Goal: Contribute content: Contribute content

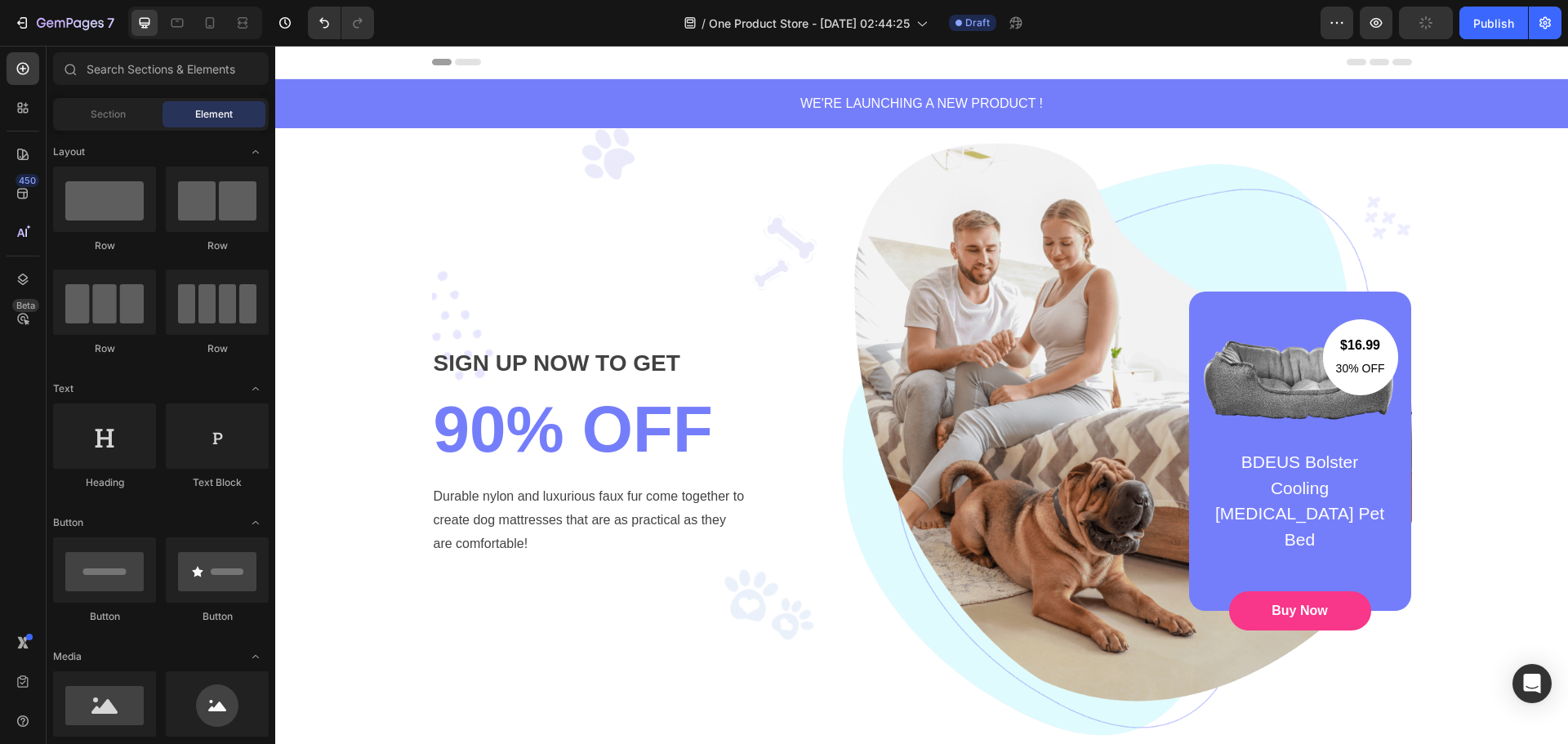
click at [875, 346] on div "$16.99 Text block 30% OFF Text block Row Image BDEUS Bolster Cooling [MEDICAL_D…" at bounding box center [1093, 451] width 636 height 319
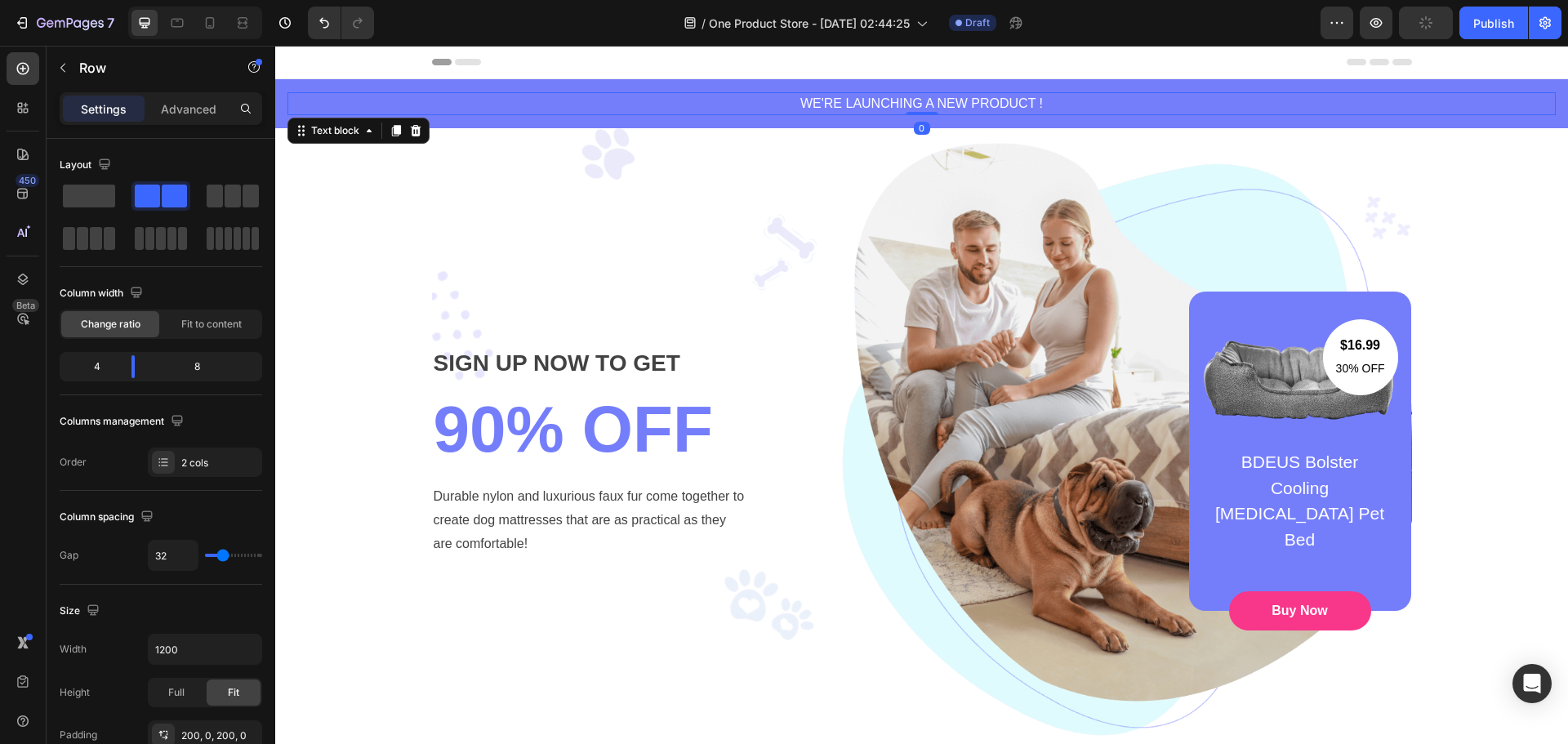
click at [856, 106] on p "WE'RE LAUNCHING A NEW PRODUCT !" at bounding box center [921, 104] width 1265 height 20
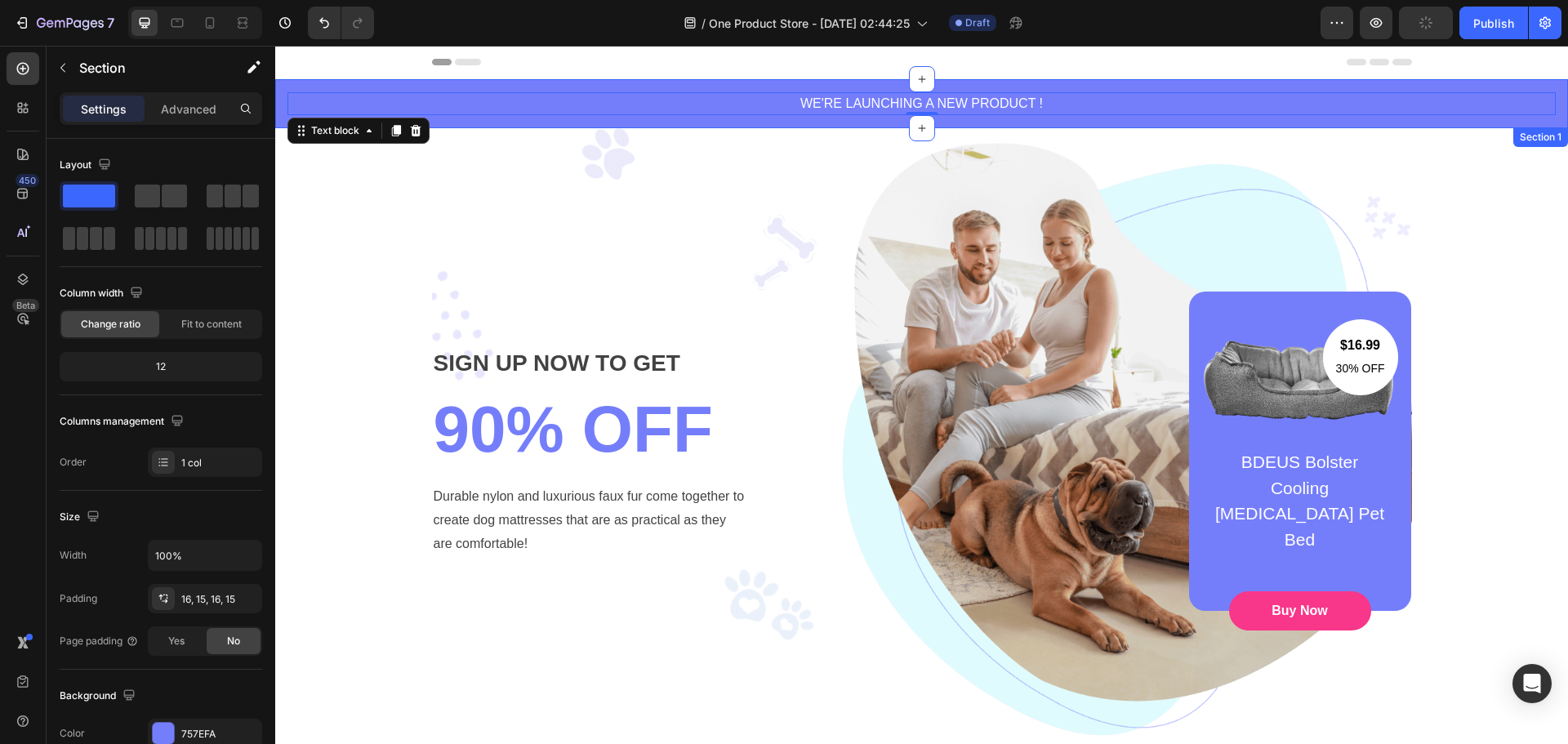
click at [549, 87] on div "WE'RE LAUNCHING A NEW PRODUCT ! Text block 0 Section 1" at bounding box center [921, 104] width 1293 height 49
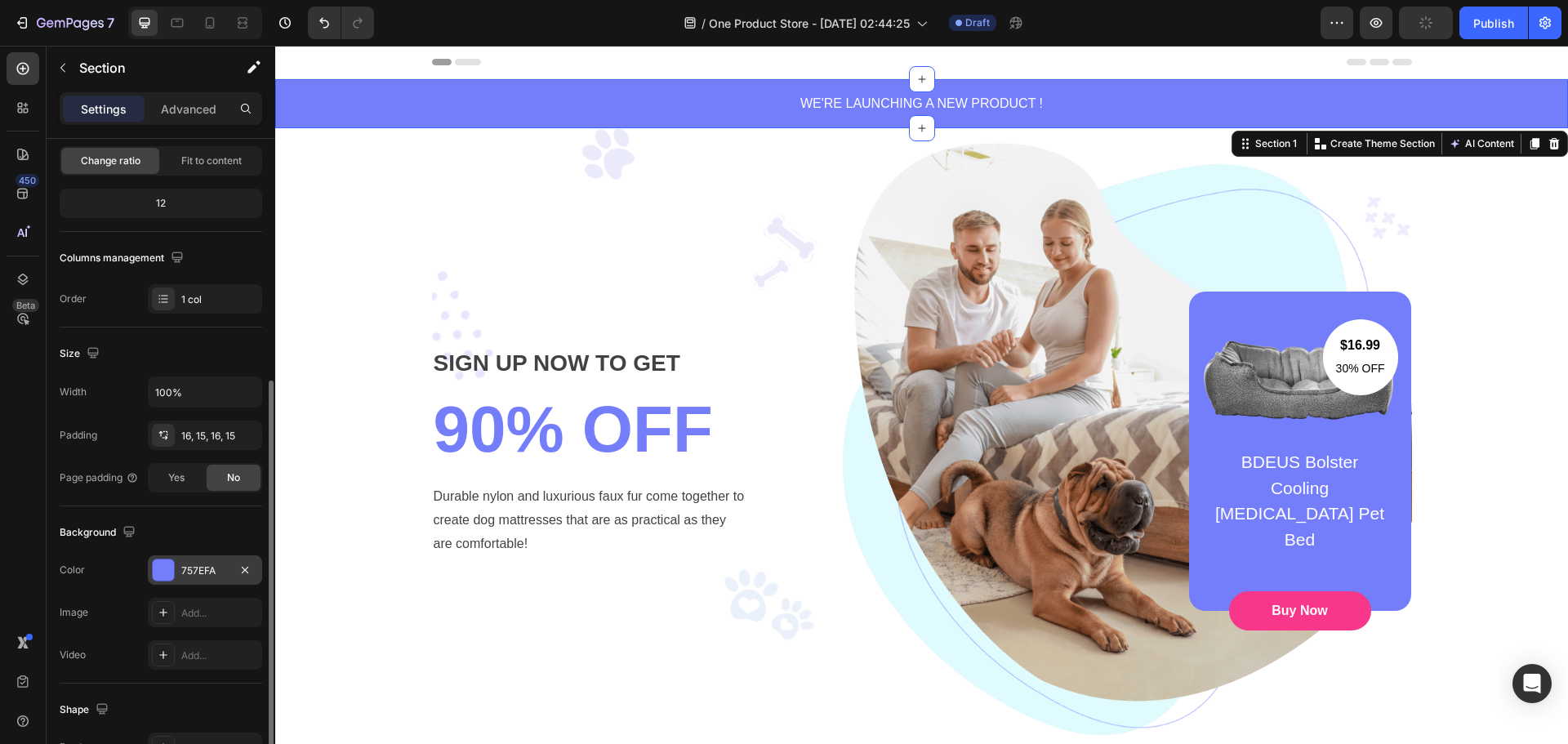
scroll to position [326, 0]
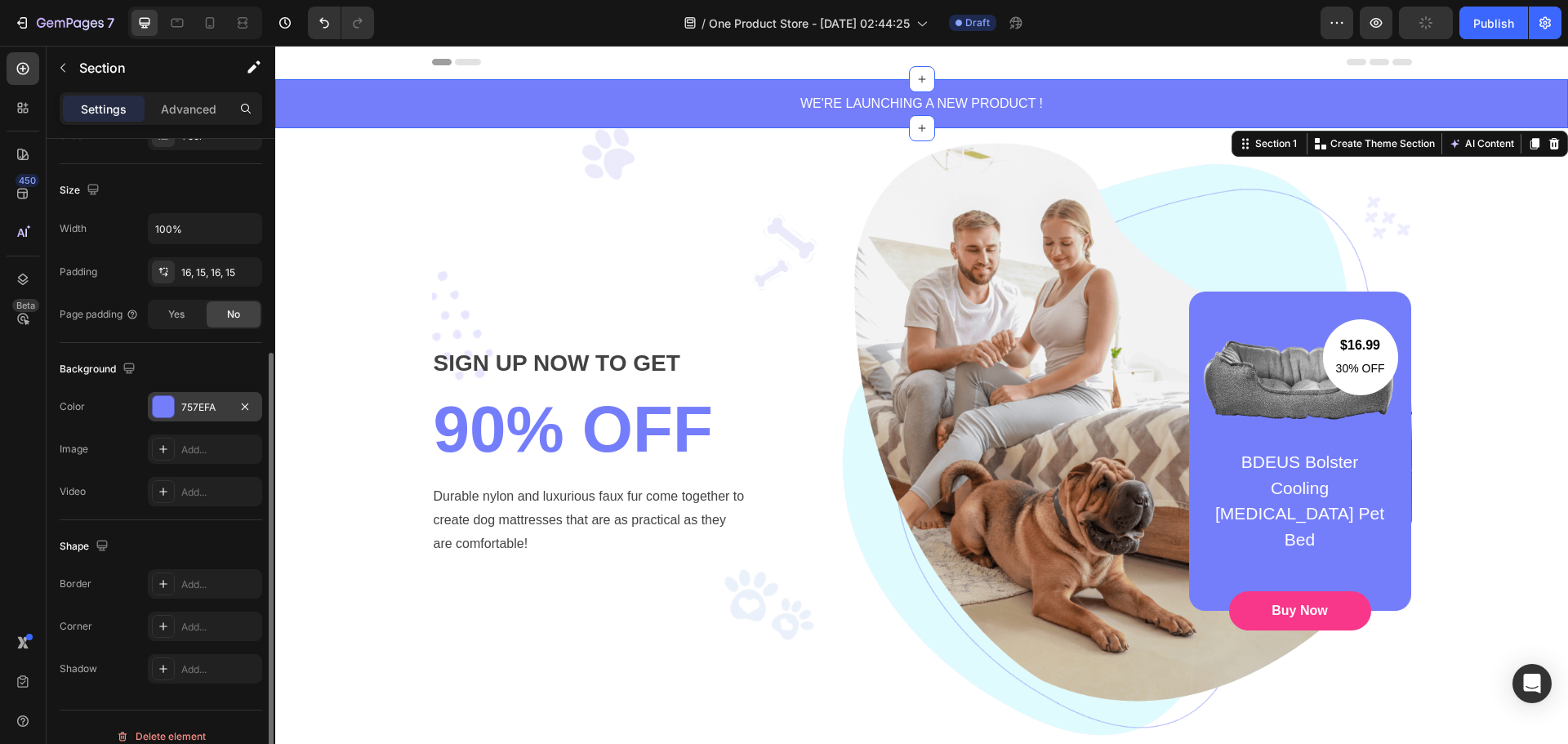
click at [192, 405] on div "757EFA" at bounding box center [205, 407] width 47 height 14
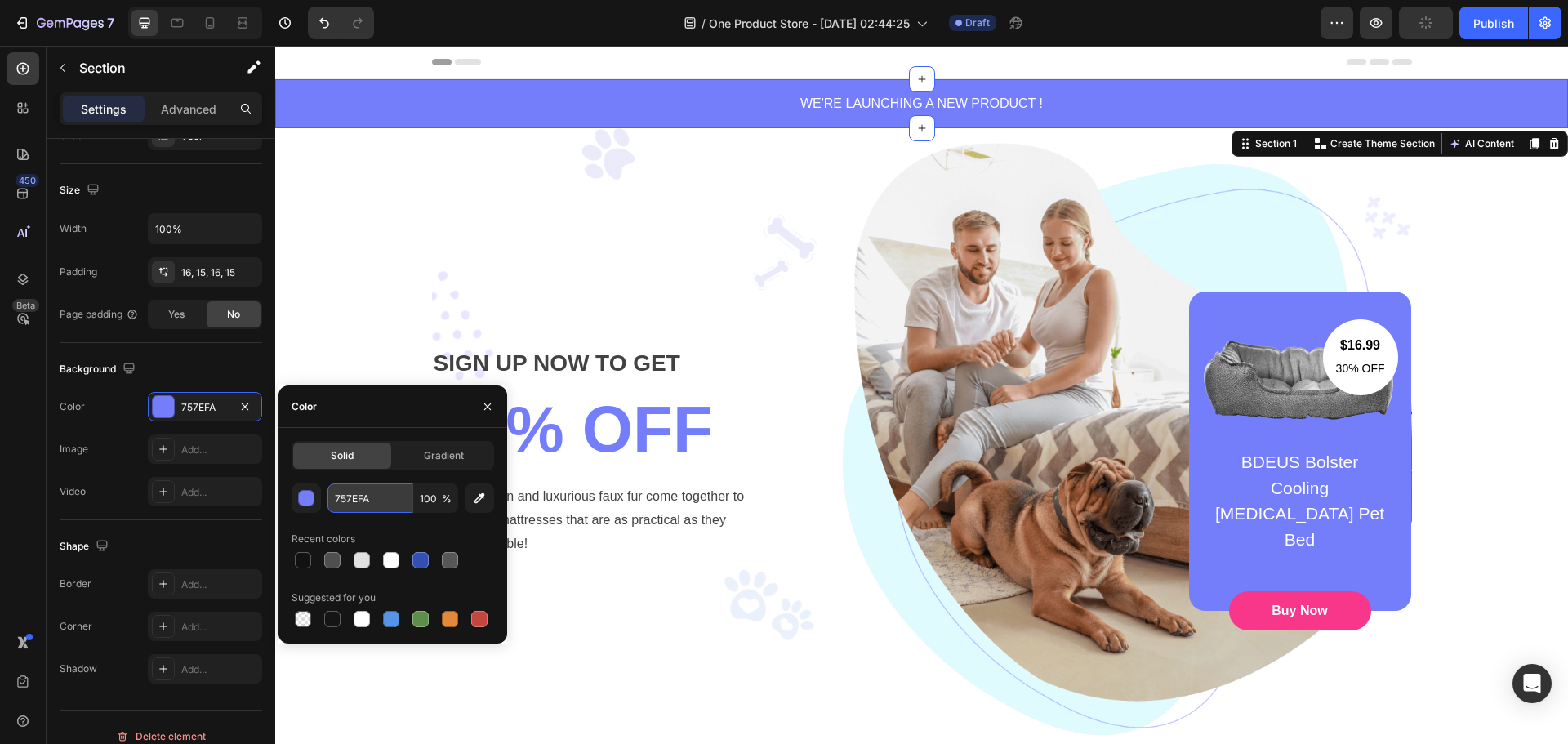
click at [369, 500] on input "757EFA" at bounding box center [369, 498] width 85 height 30
paste input "GemPages"
paste input "#c8dad3"
type input "#c8dad3"
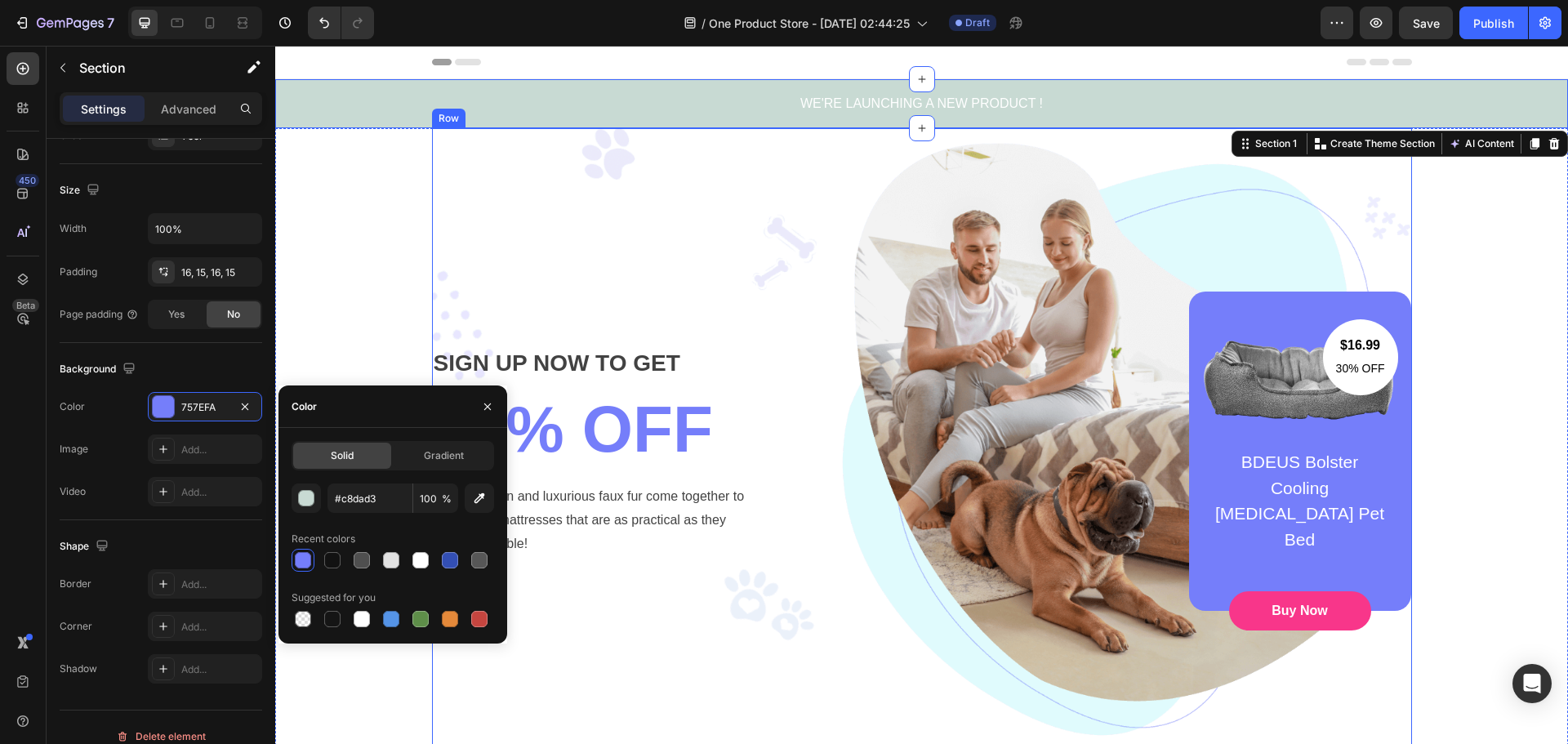
click at [938, 220] on div "SIGN UP NOW TO GET Text block 90% OFF Heading Durable nylon and luxurious faux …" at bounding box center [922, 451] width 980 height 646
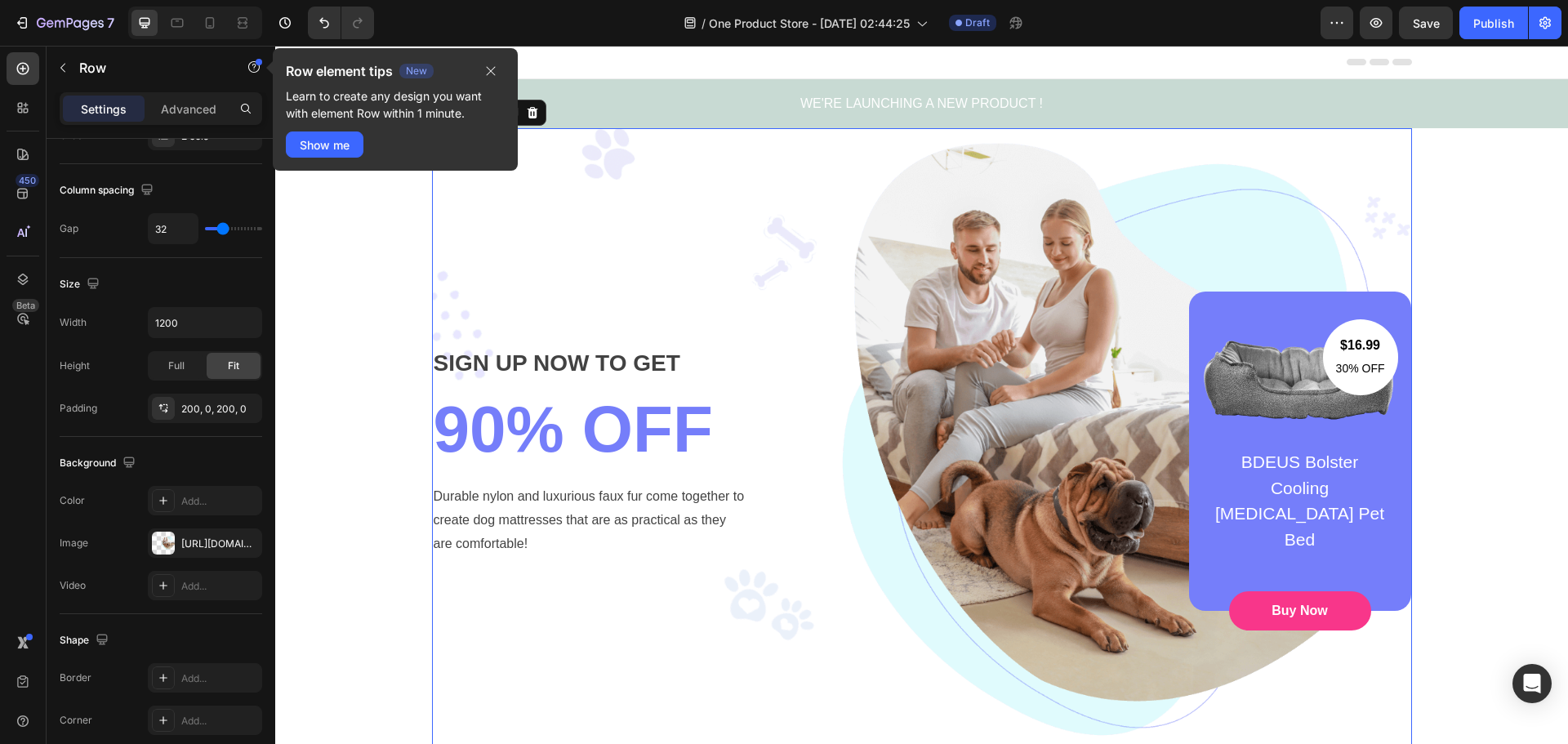
scroll to position [0, 0]
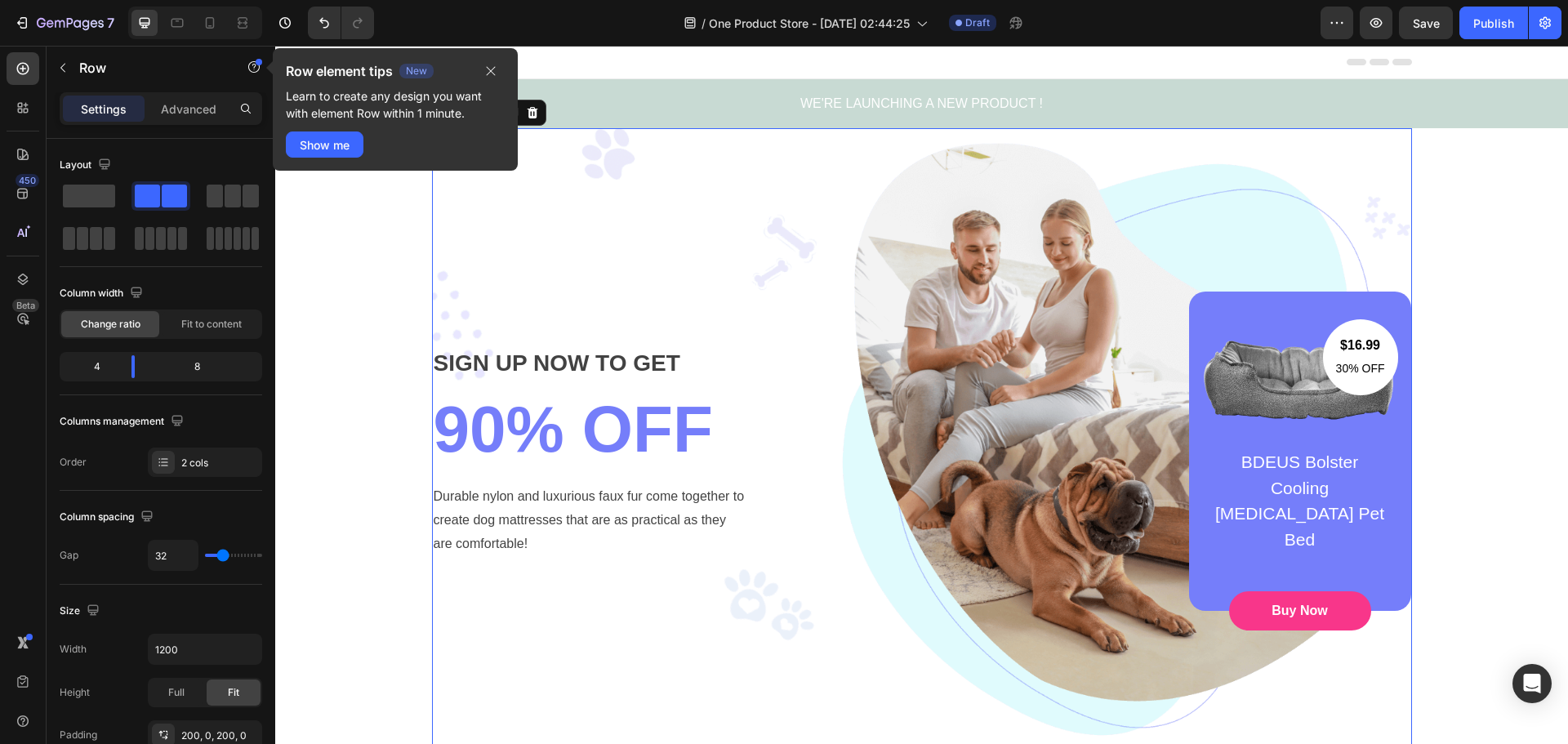
drag, startPoint x: 1001, startPoint y: 309, endPoint x: 1004, endPoint y: 317, distance: 8.5
click at [1003, 316] on div "$16.99 Text block 30% OFF Text block Row Image BDEUS Bolster Cooling [MEDICAL_D…" at bounding box center [1093, 451] width 636 height 319
click at [1243, 317] on div "$16.99 Text block 30% OFF Text block Row Image BDEUS Bolster Cooling [MEDICAL_D…" at bounding box center [1300, 451] width 222 height 319
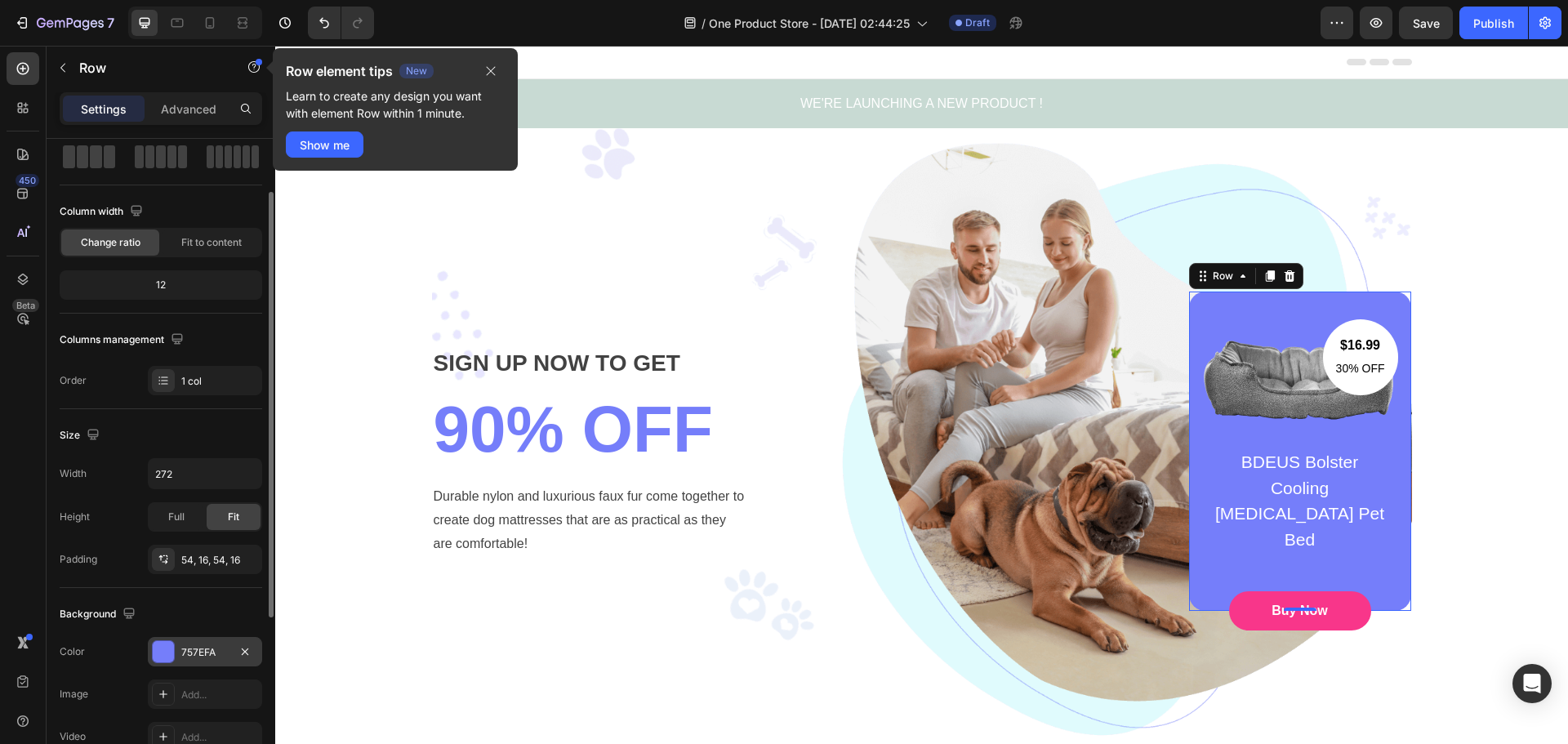
scroll to position [164, 0]
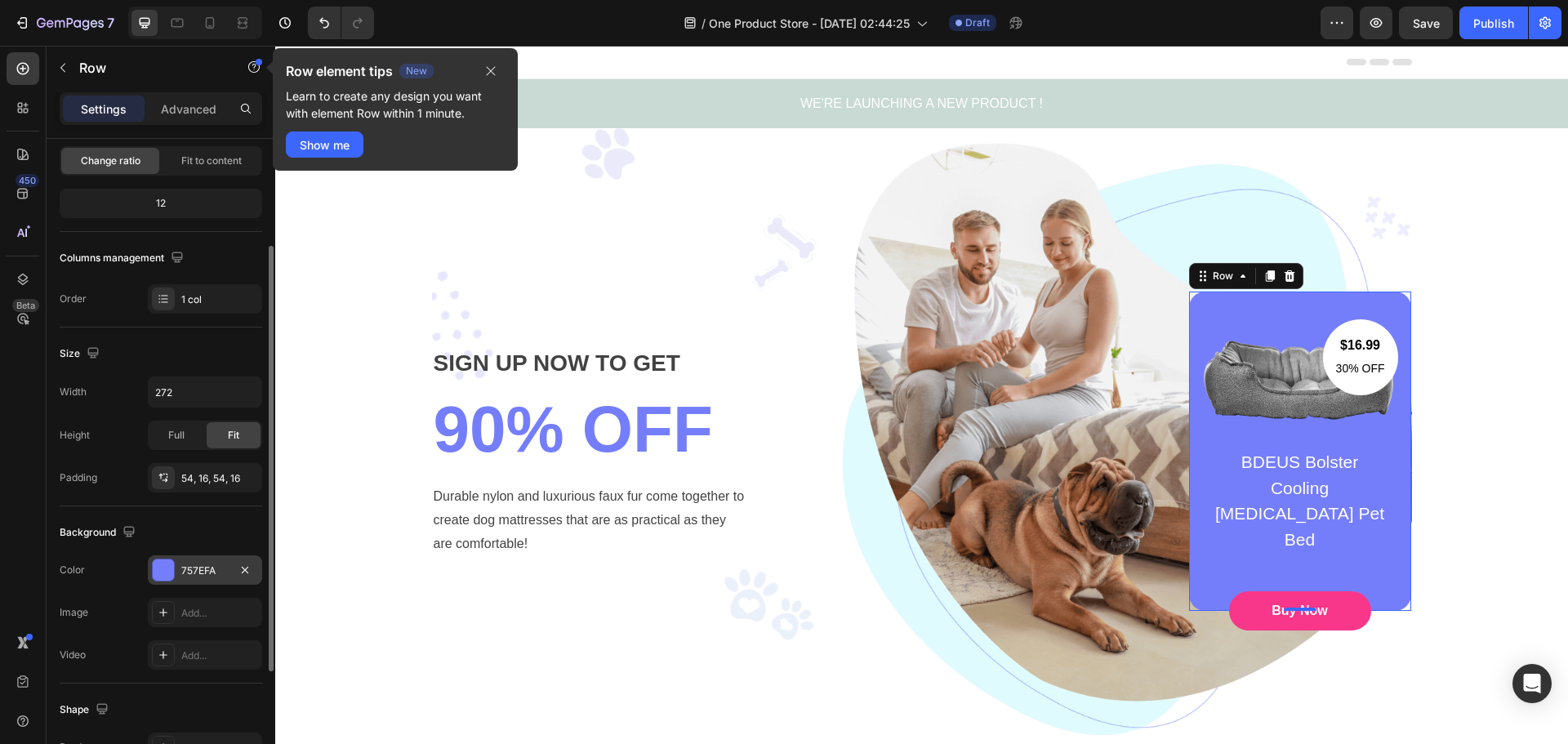
click at [213, 571] on div "757EFA" at bounding box center [205, 571] width 47 height 14
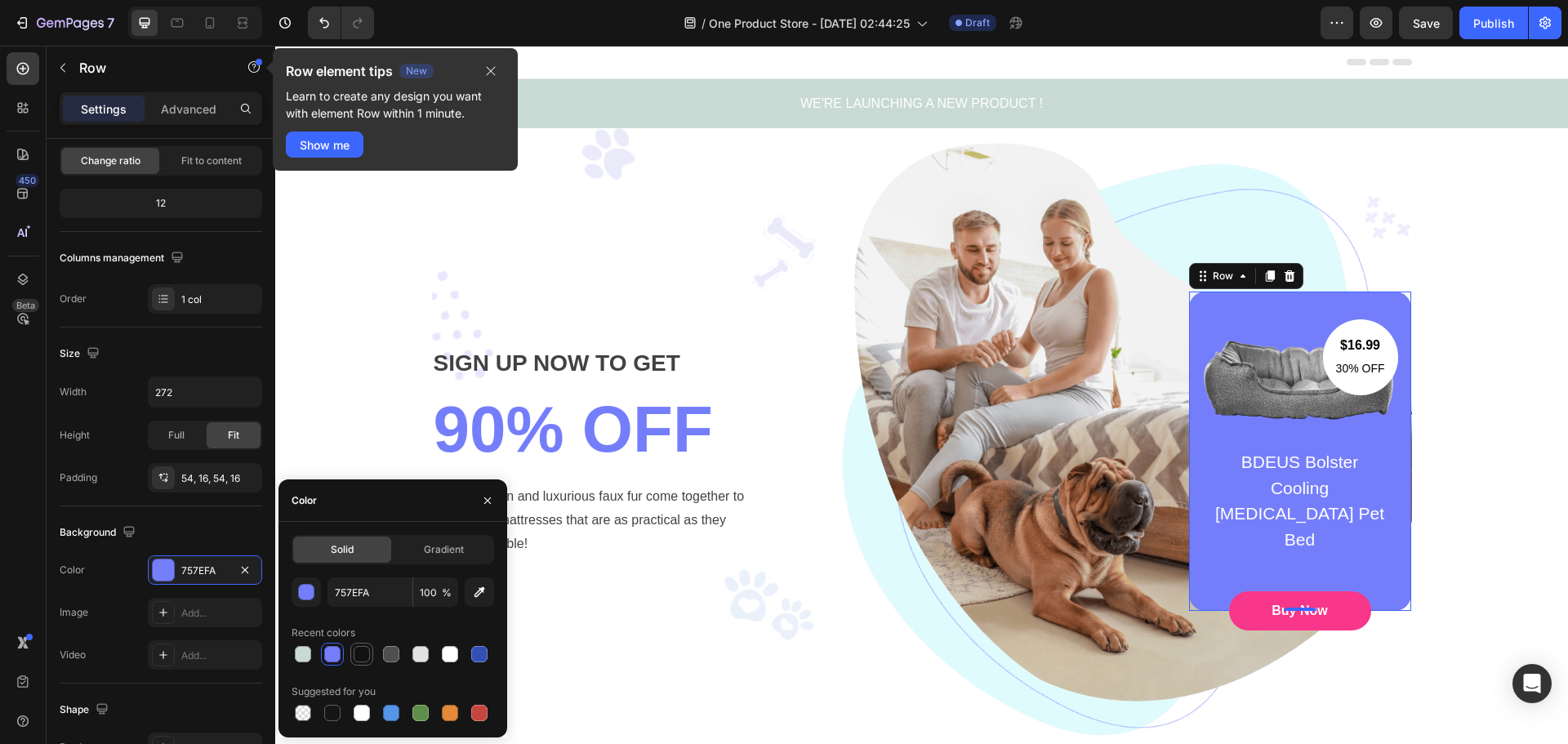
click at [360, 659] on div at bounding box center [361, 654] width 16 height 16
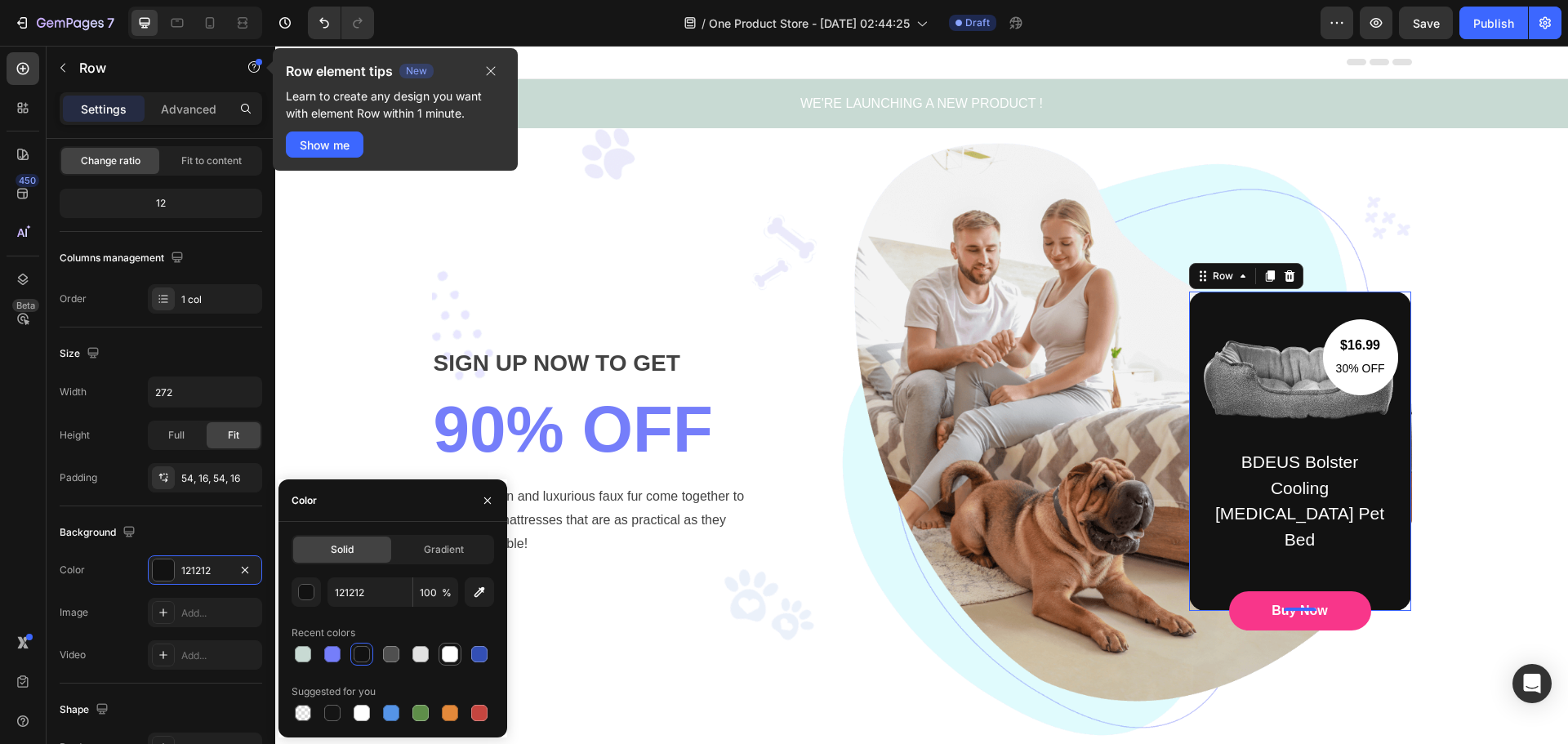
click at [450, 652] on div at bounding box center [450, 654] width 16 height 16
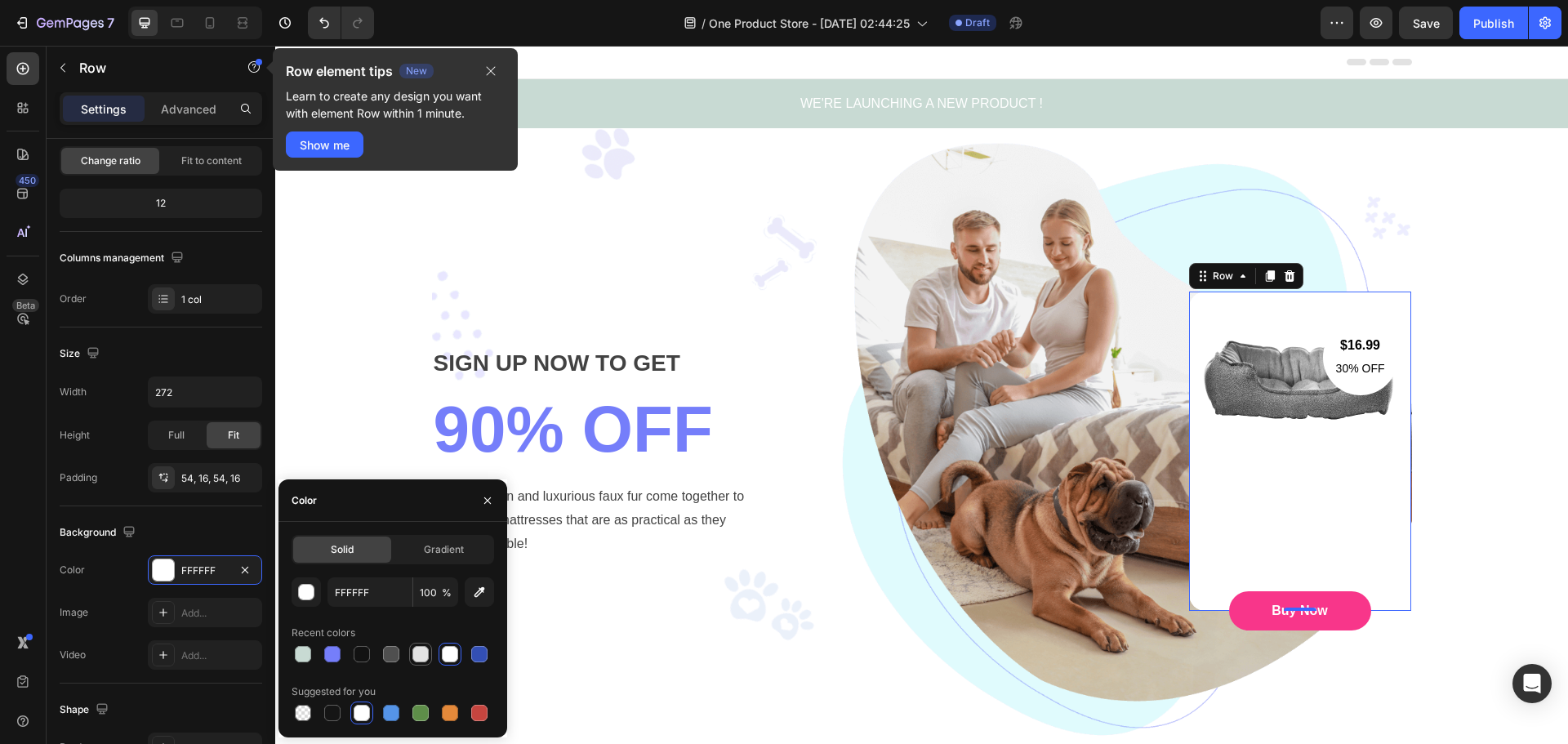
click at [425, 653] on div at bounding box center [420, 654] width 16 height 16
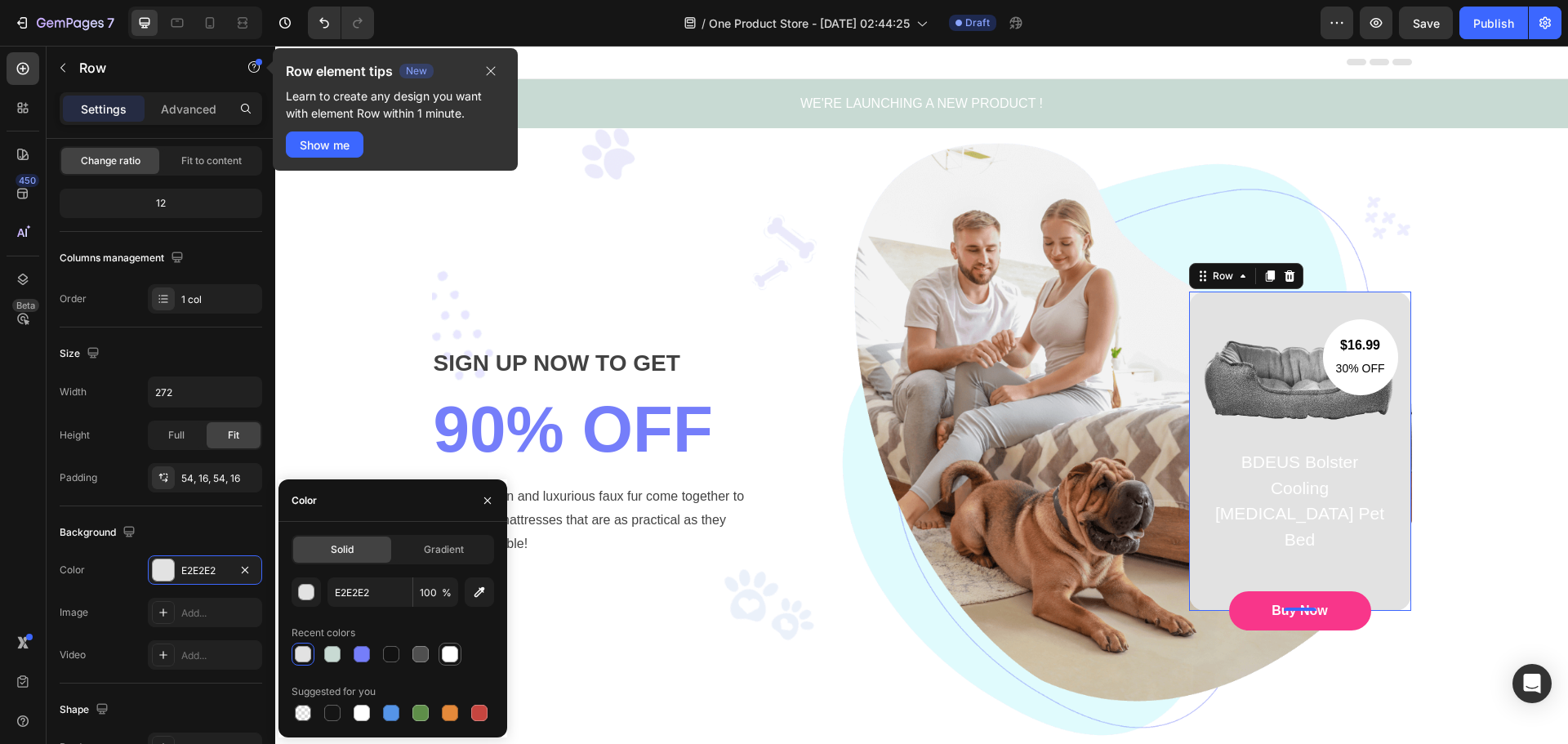
click at [445, 653] on div at bounding box center [450, 654] width 16 height 16
type input "FFFFFF"
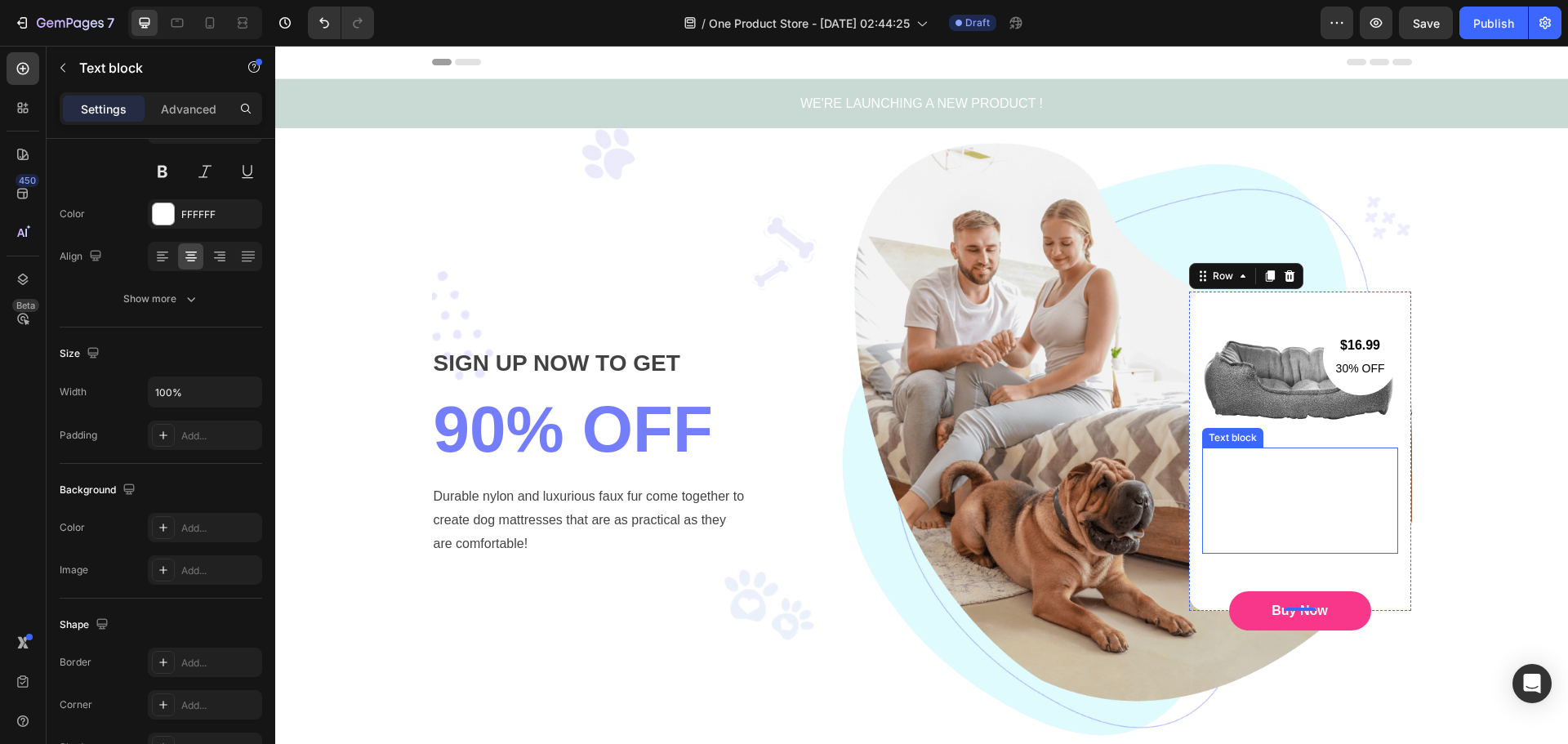
click at [1275, 480] on p "BDEUS Bolster Cooling [MEDICAL_DATA] Pet Bed" at bounding box center [1300, 500] width 174 height 103
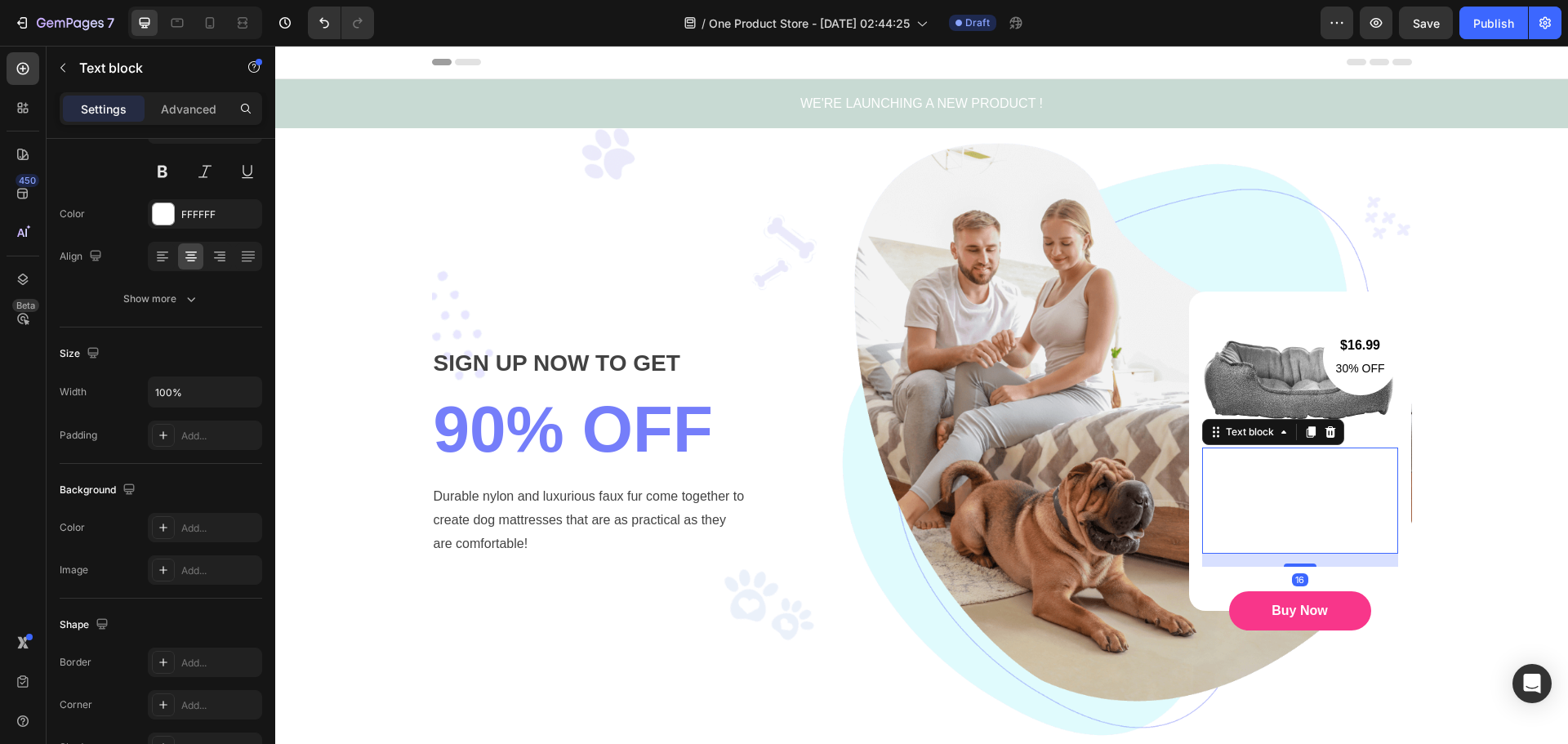
scroll to position [0, 0]
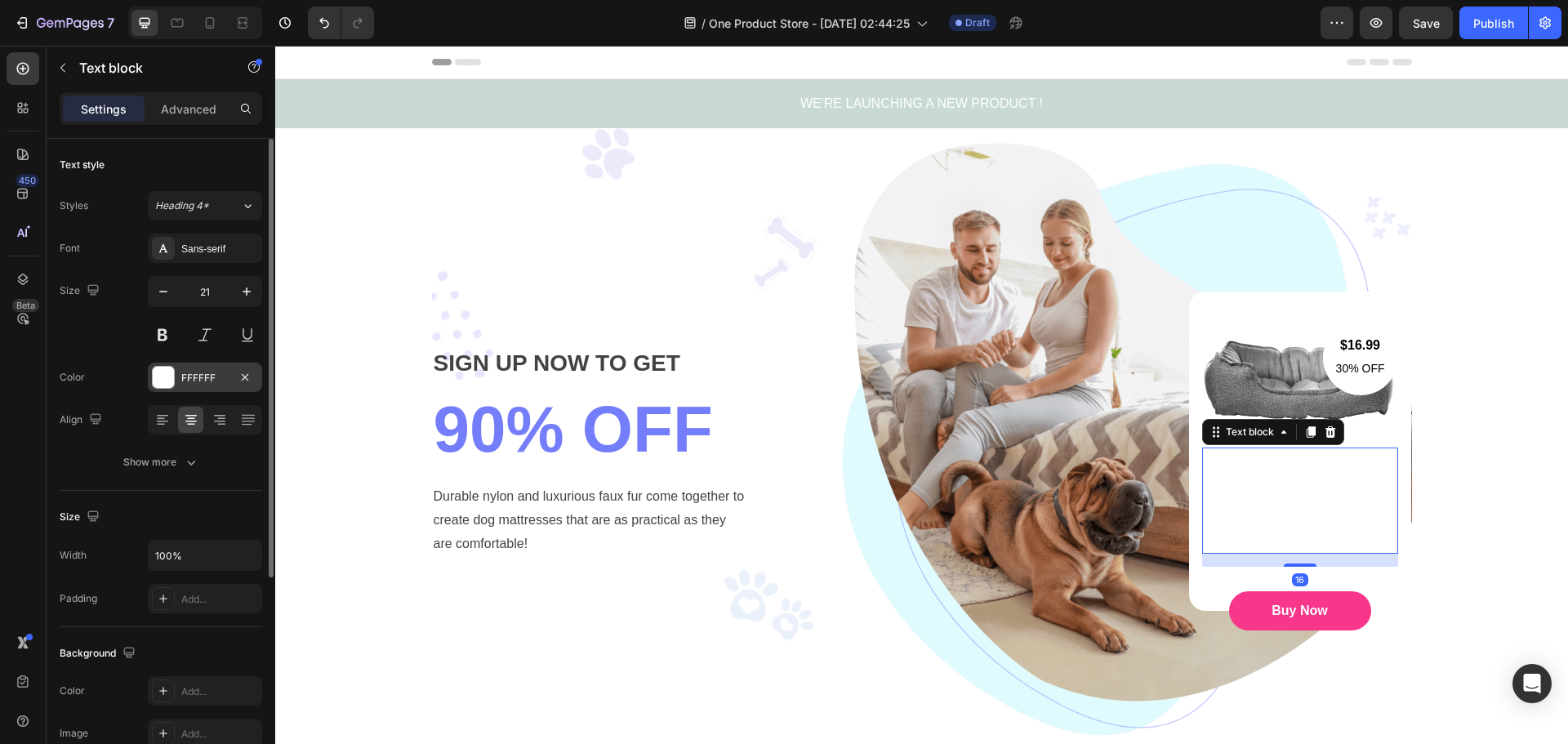
click at [192, 376] on div "FFFFFF" at bounding box center [205, 378] width 47 height 14
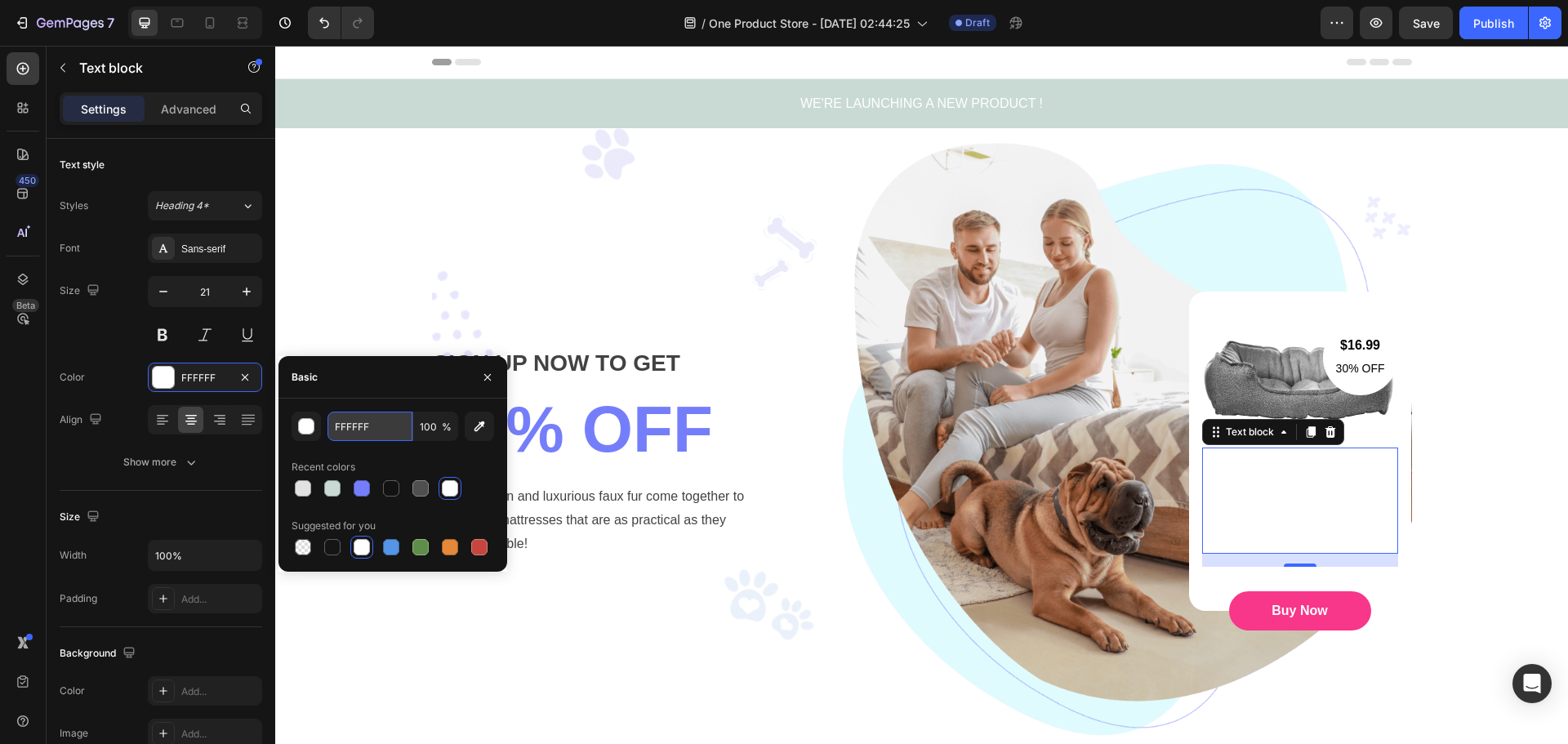
paste input "#c8dad3"
type input "#c8dad3"
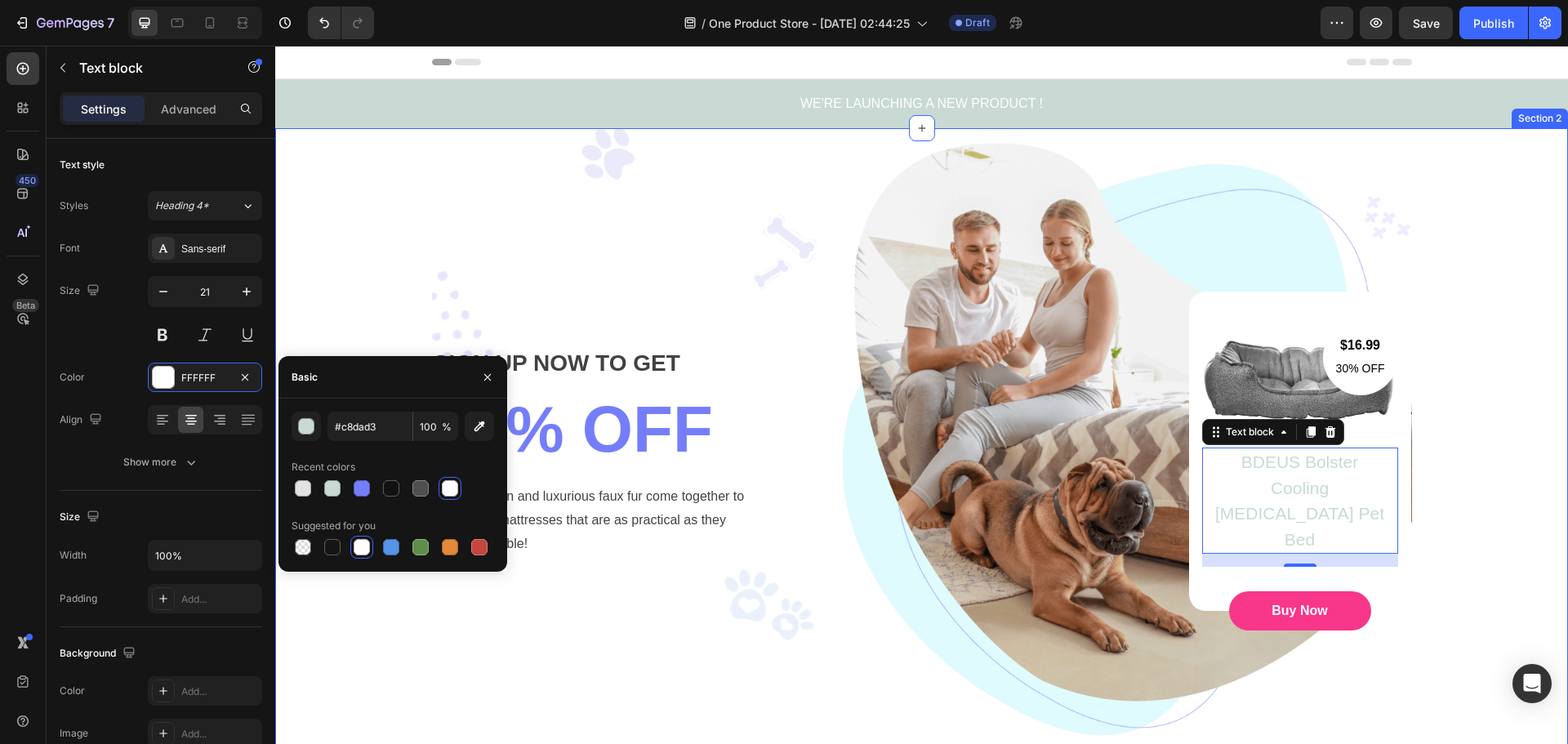
click at [1530, 503] on div "SIGN UP NOW TO GET Text block 90% OFF Heading Durable nylon and luxurious faux …" at bounding box center [921, 451] width 1268 height 646
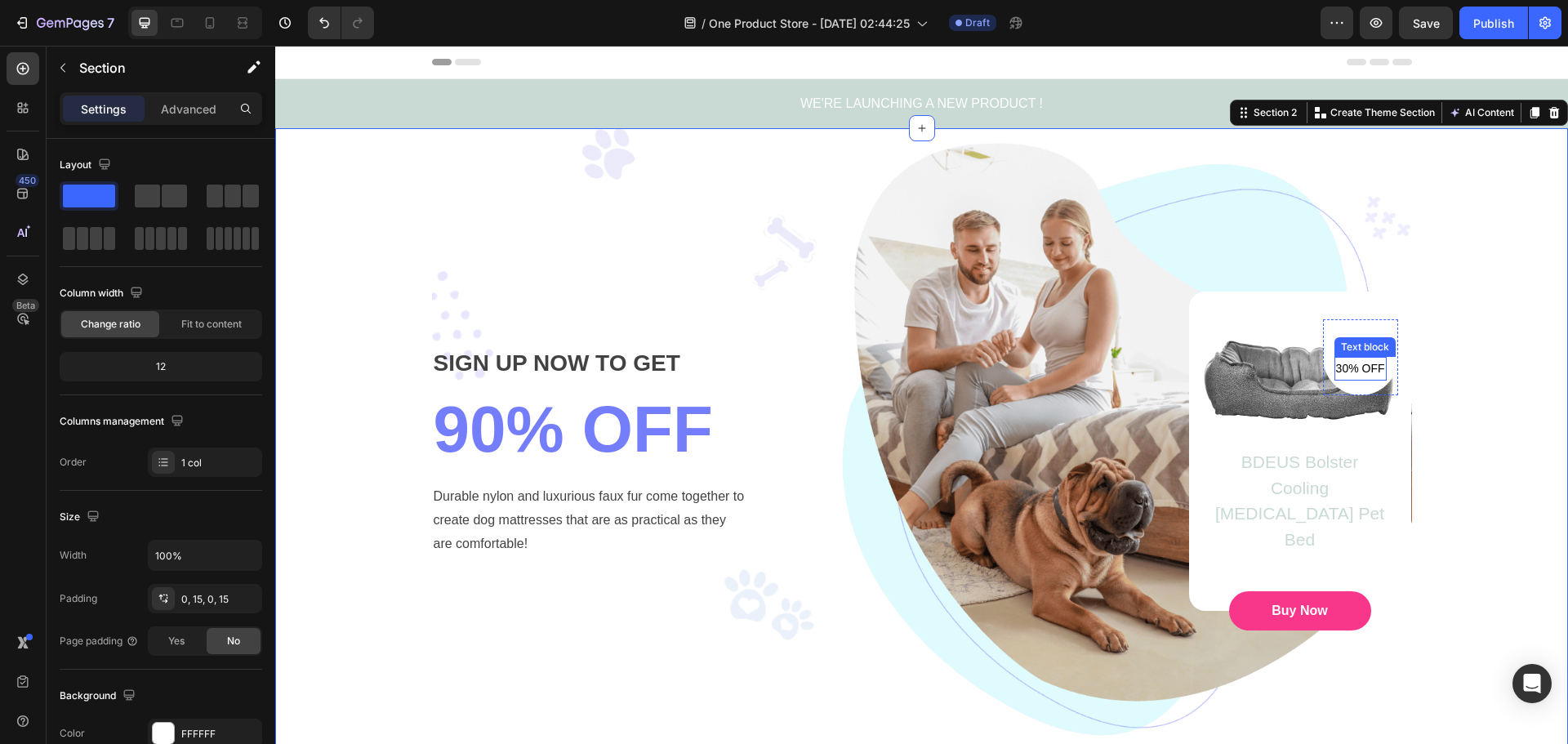
click at [1354, 371] on p "30% OFF" at bounding box center [1360, 368] width 49 height 21
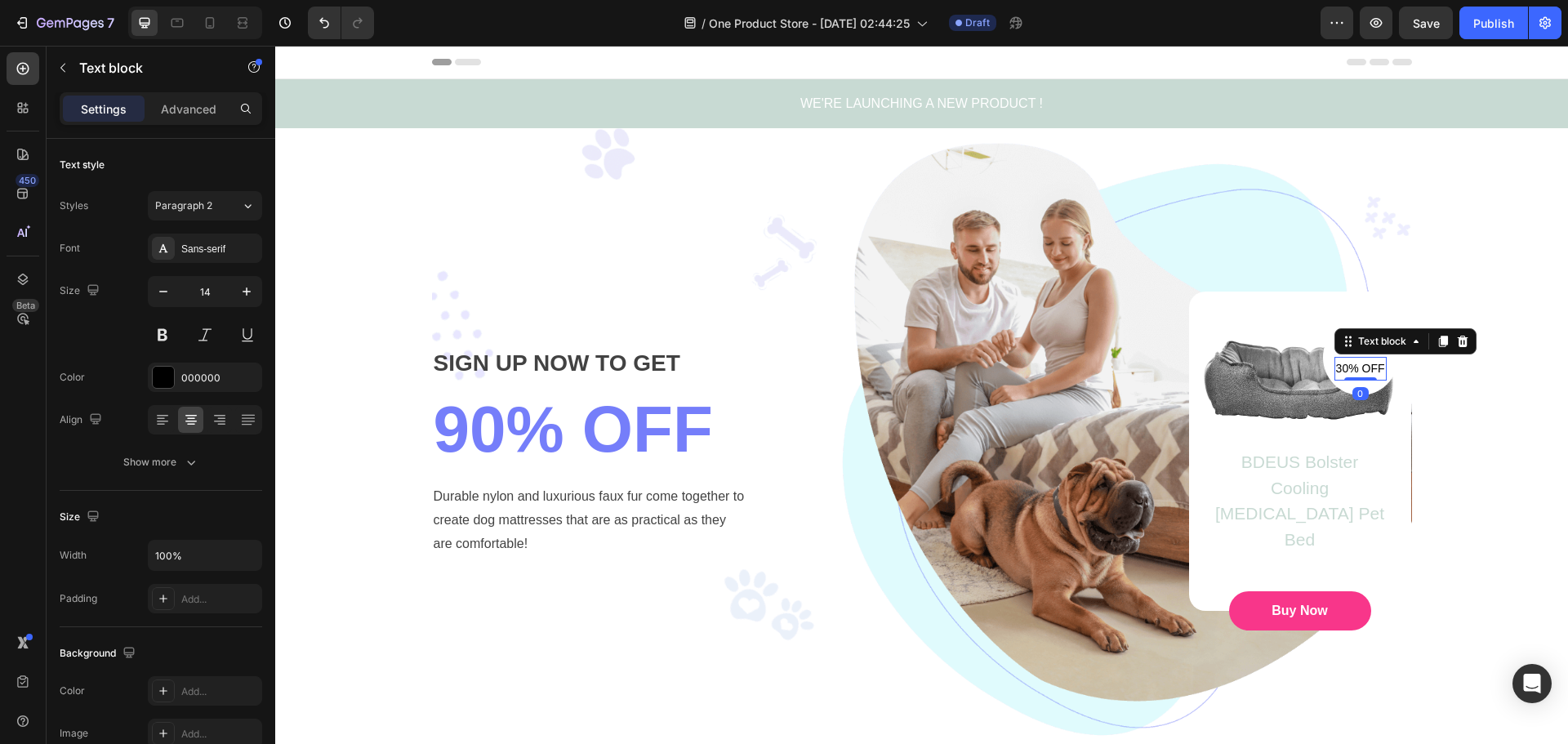
click at [1348, 366] on p "30% OFF" at bounding box center [1360, 368] width 49 height 21
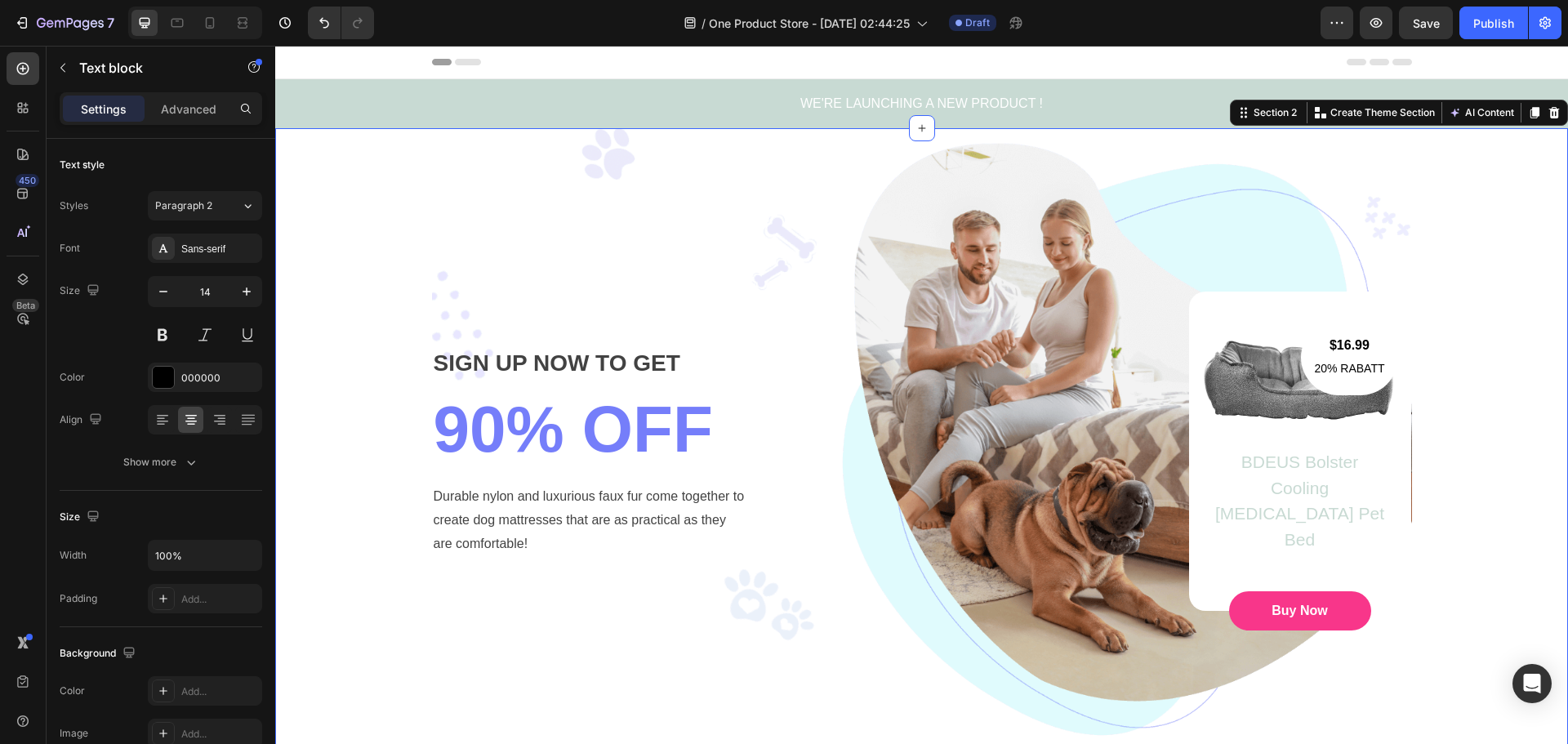
click at [1477, 365] on div "SIGN UP NOW TO GET Text block 90% OFF Heading Durable nylon and luxurious faux …" at bounding box center [921, 451] width 1268 height 646
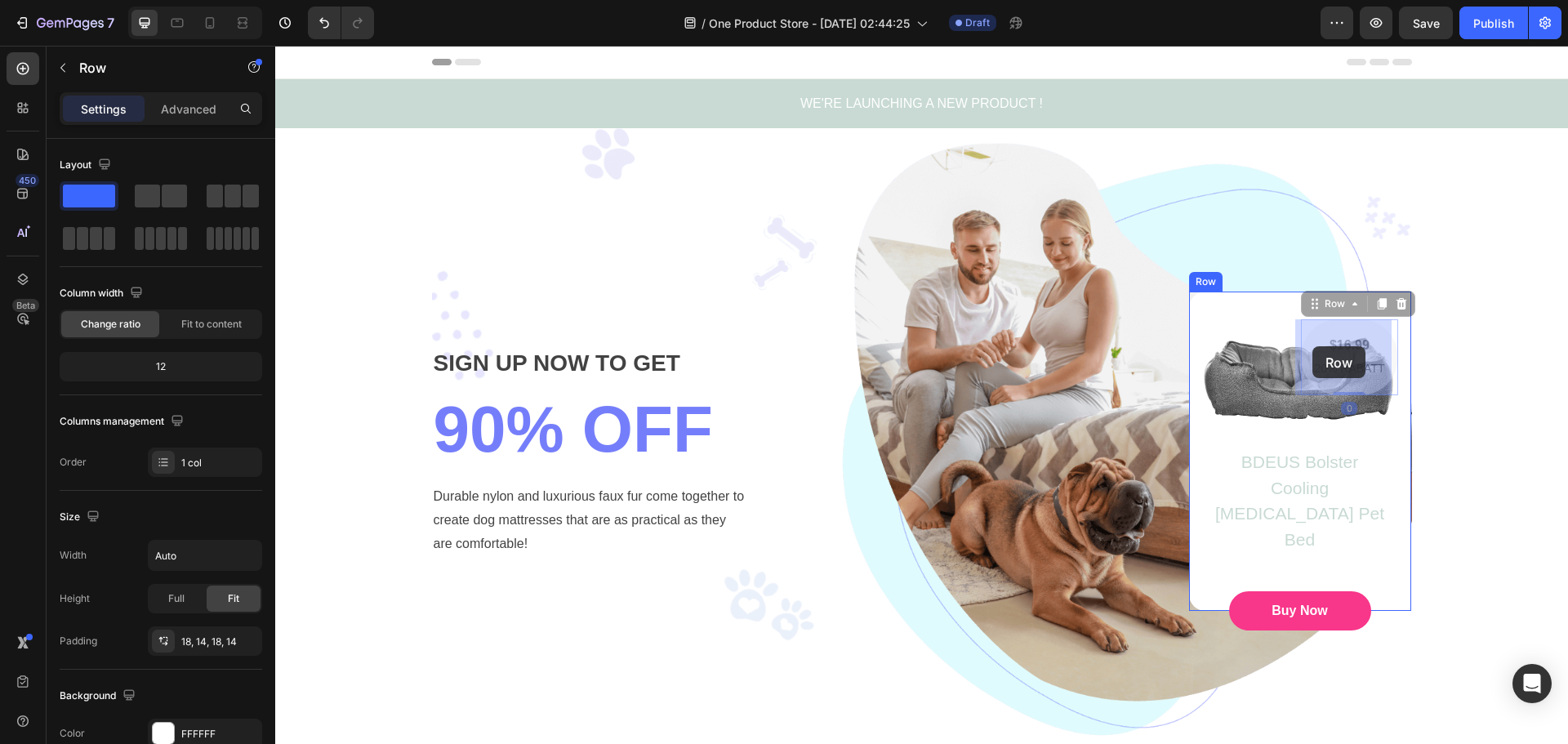
drag, startPoint x: 1299, startPoint y: 346, endPoint x: 1317, endPoint y: 346, distance: 18.0
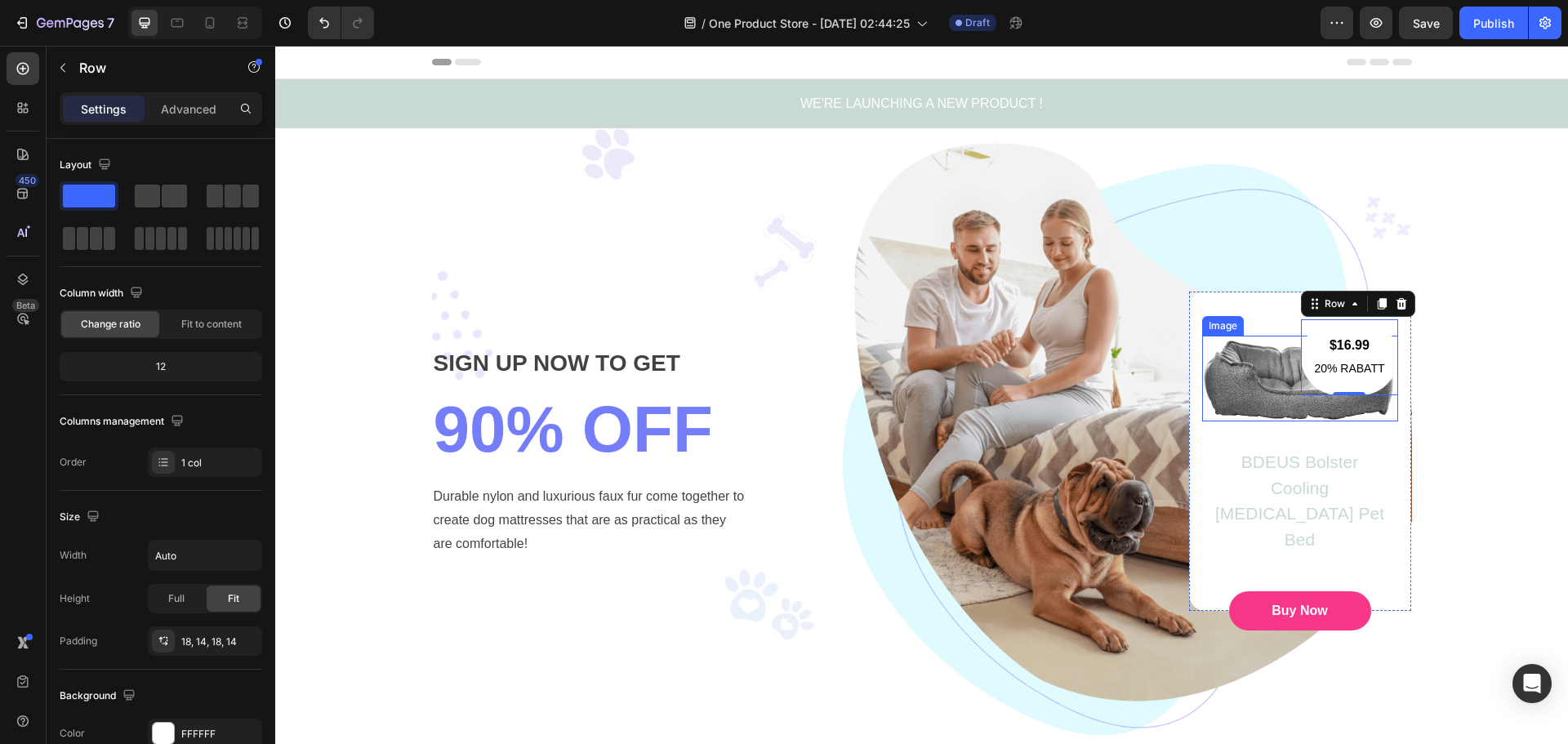
click at [1252, 376] on img at bounding box center [1300, 378] width 196 height 86
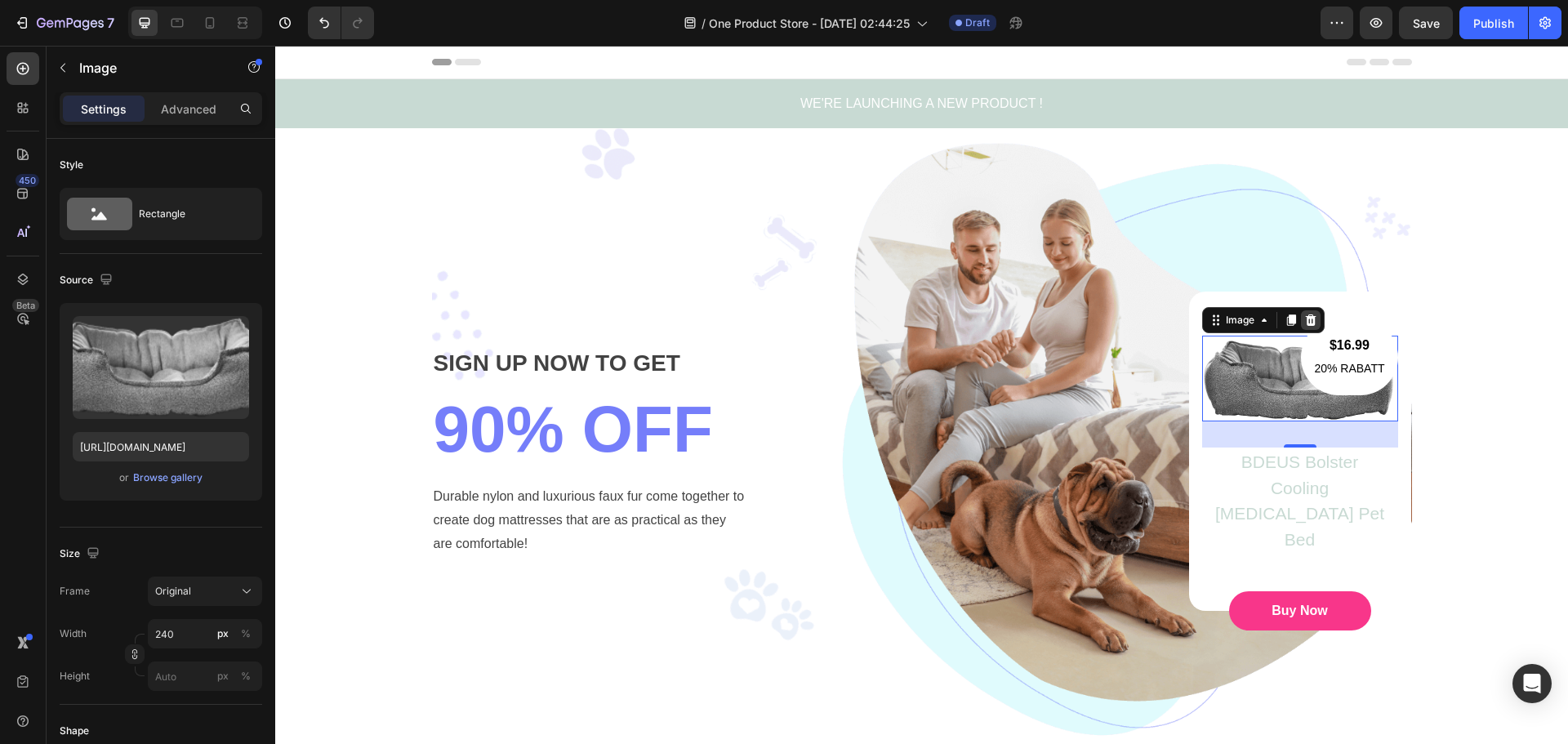
click at [1305, 320] on icon at bounding box center [1310, 320] width 11 height 12
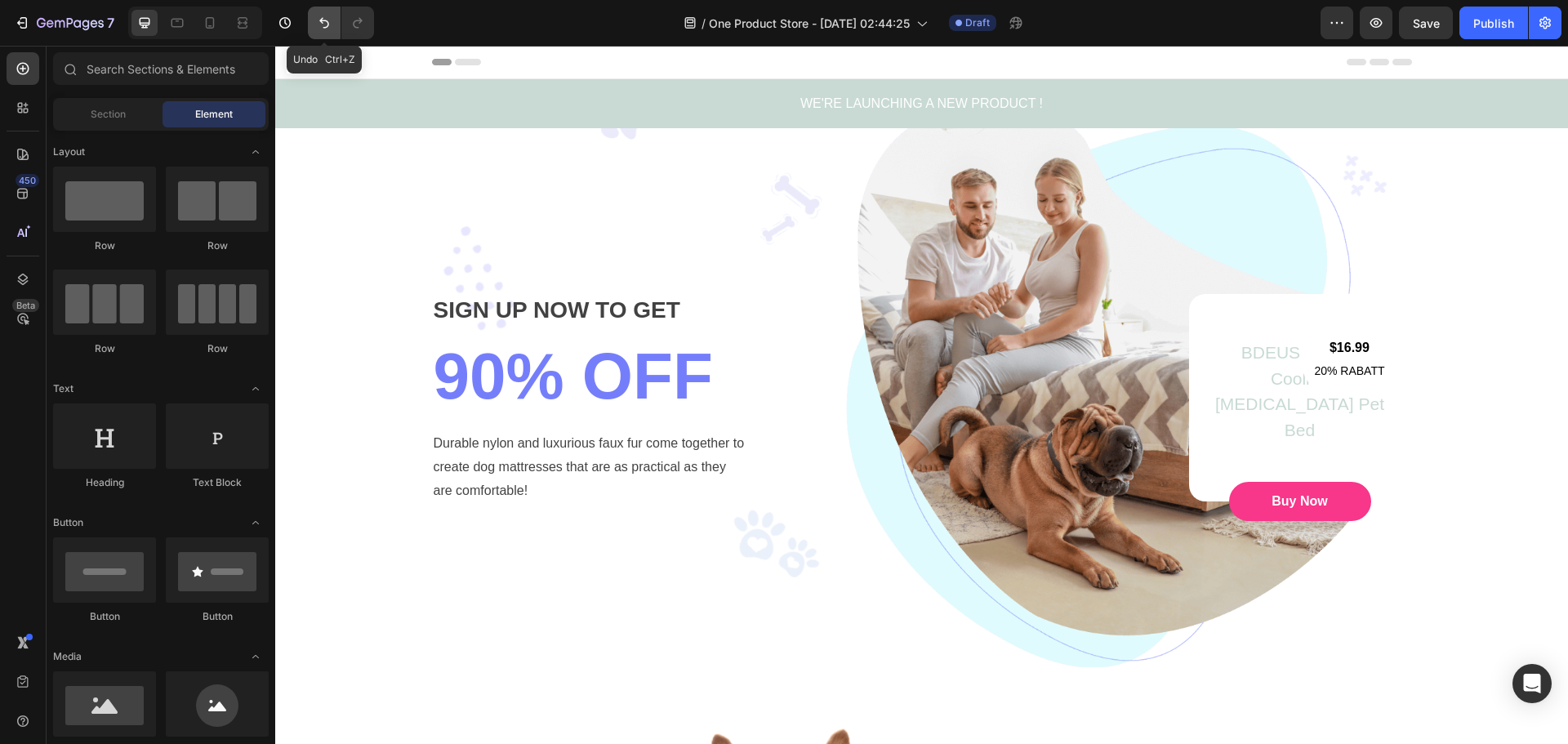
click at [332, 31] on button "Undo/Redo" at bounding box center [324, 22] width 33 height 33
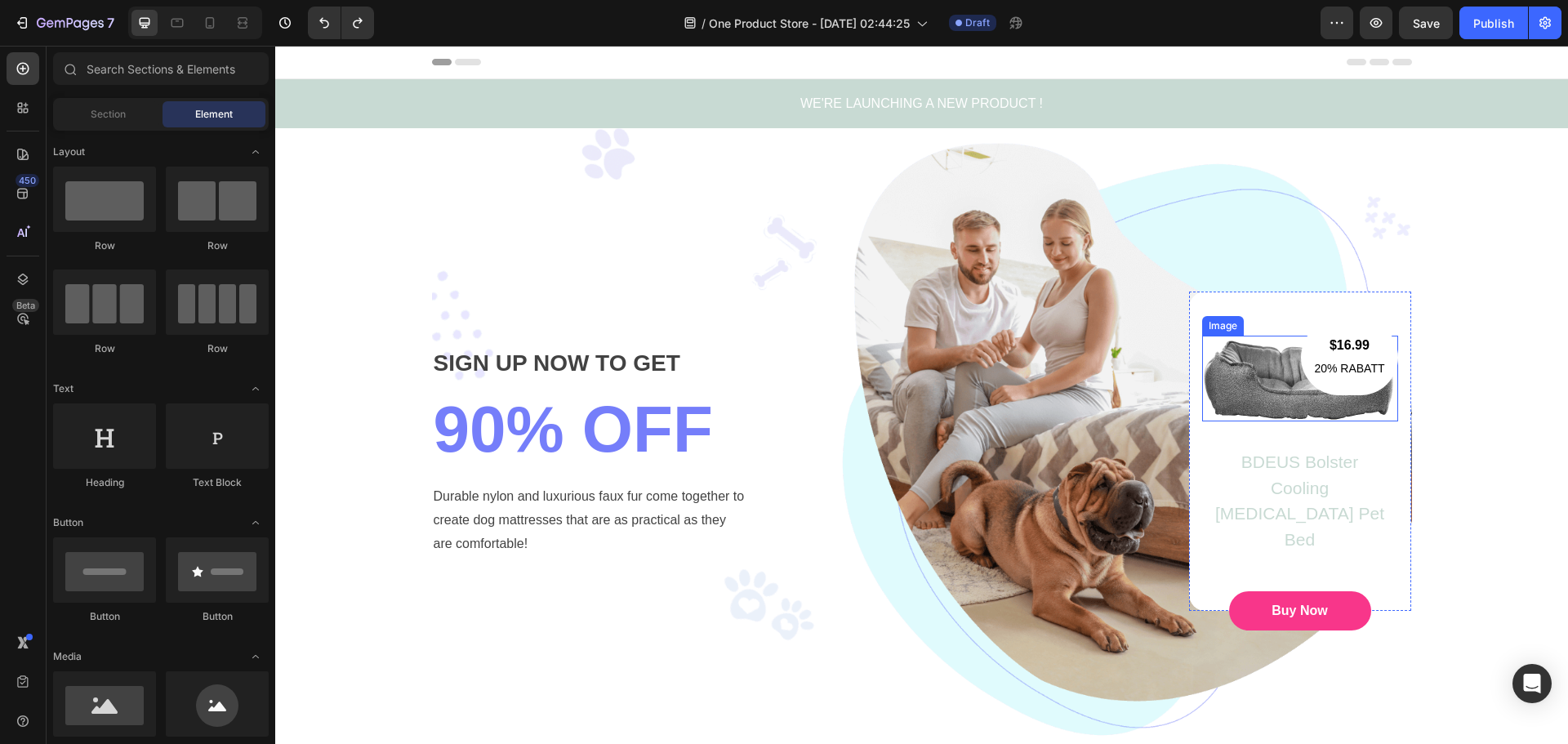
click at [1250, 398] on img at bounding box center [1300, 378] width 196 height 86
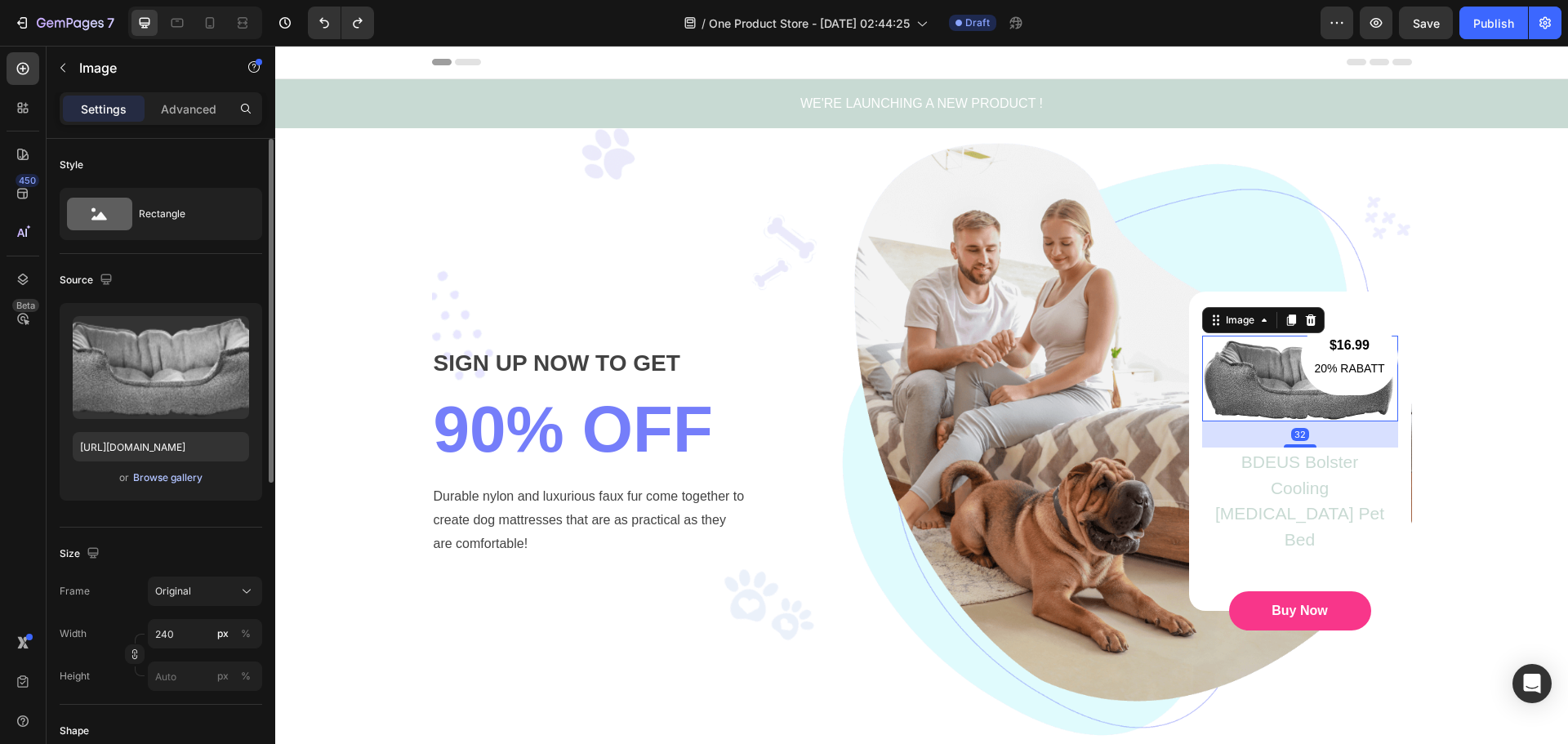
click at [172, 478] on div "Browse gallery" at bounding box center [168, 478] width 70 height 14
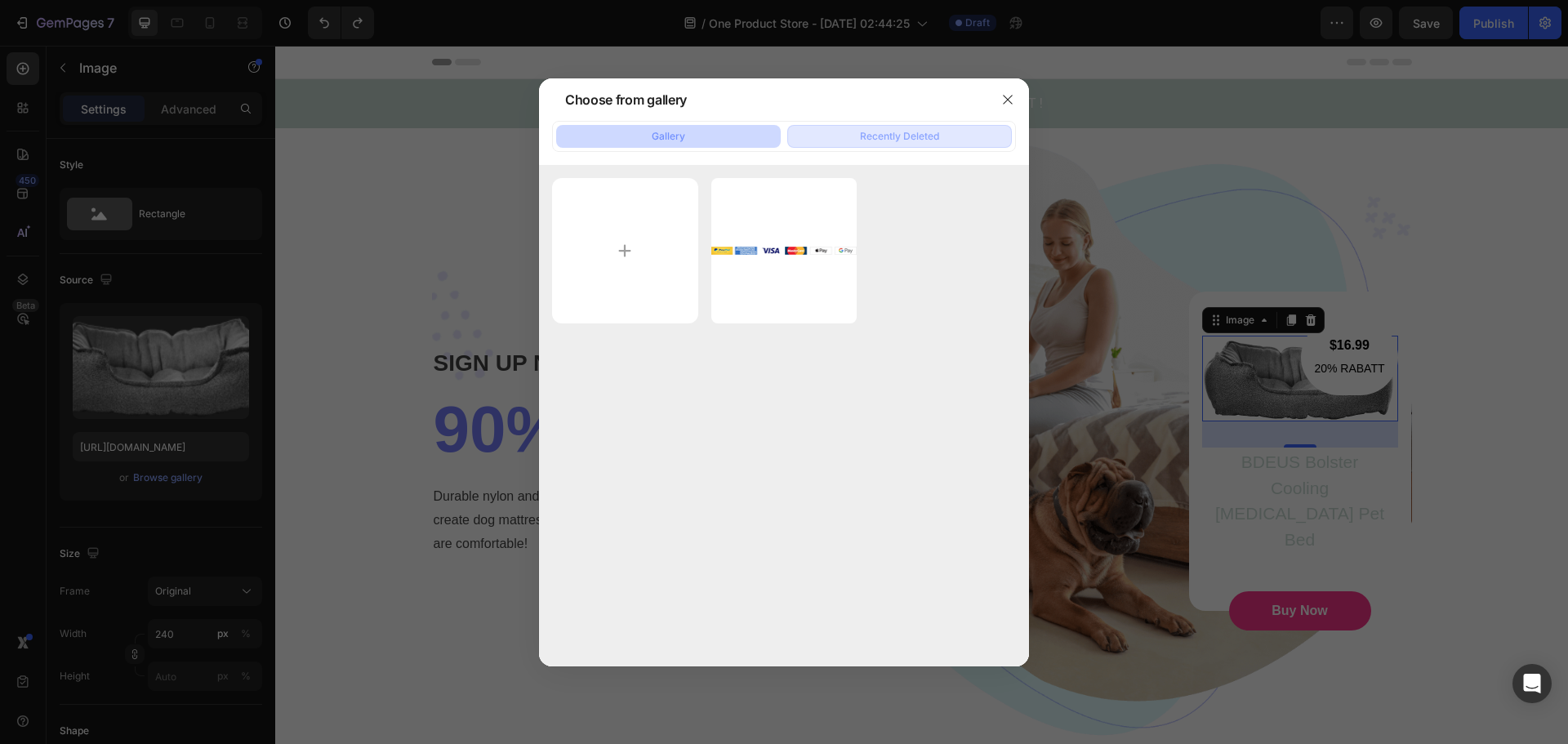
click at [915, 131] on div "Recently Deleted" at bounding box center [899, 136] width 80 height 14
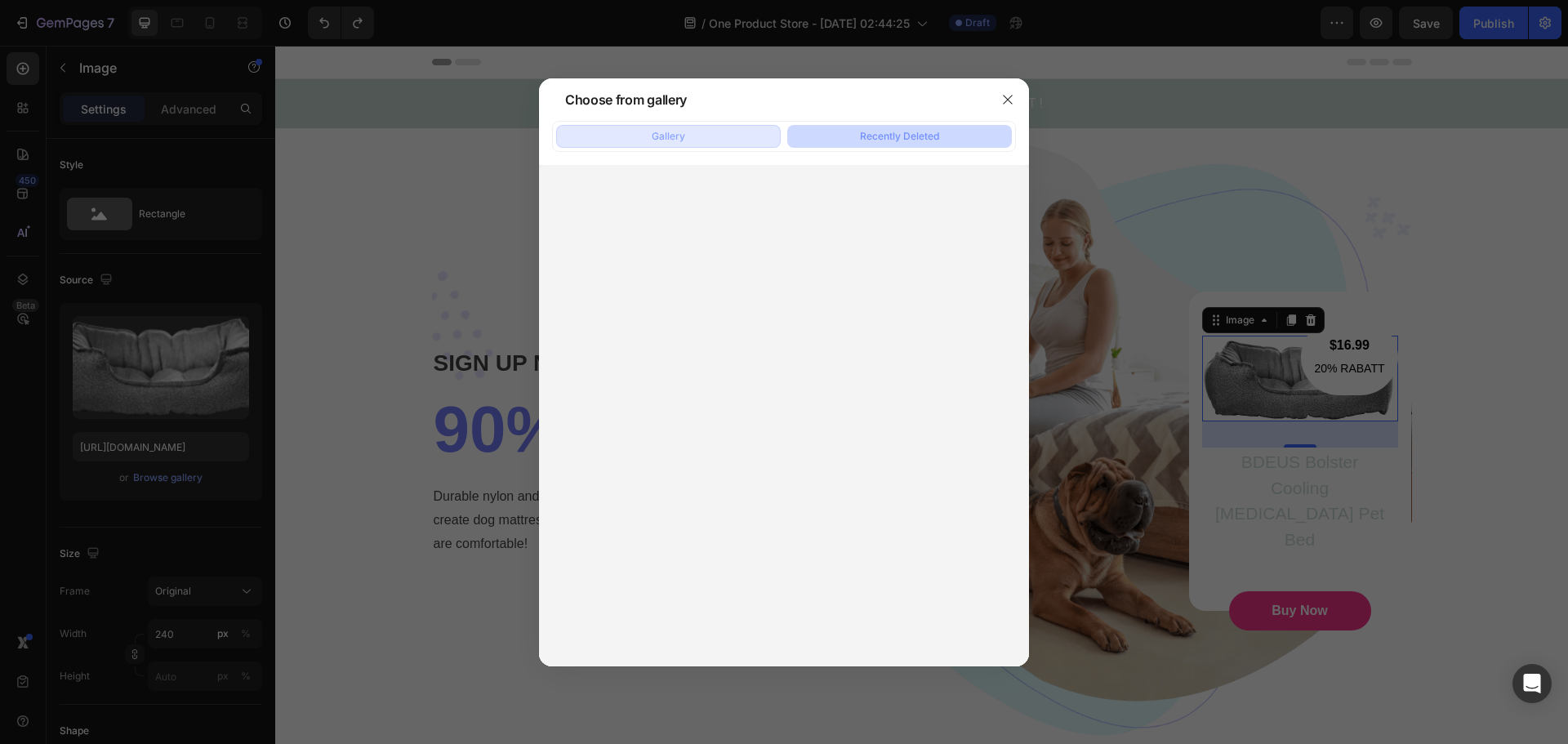
click at [716, 126] on button "Gallery" at bounding box center [668, 137] width 225 height 23
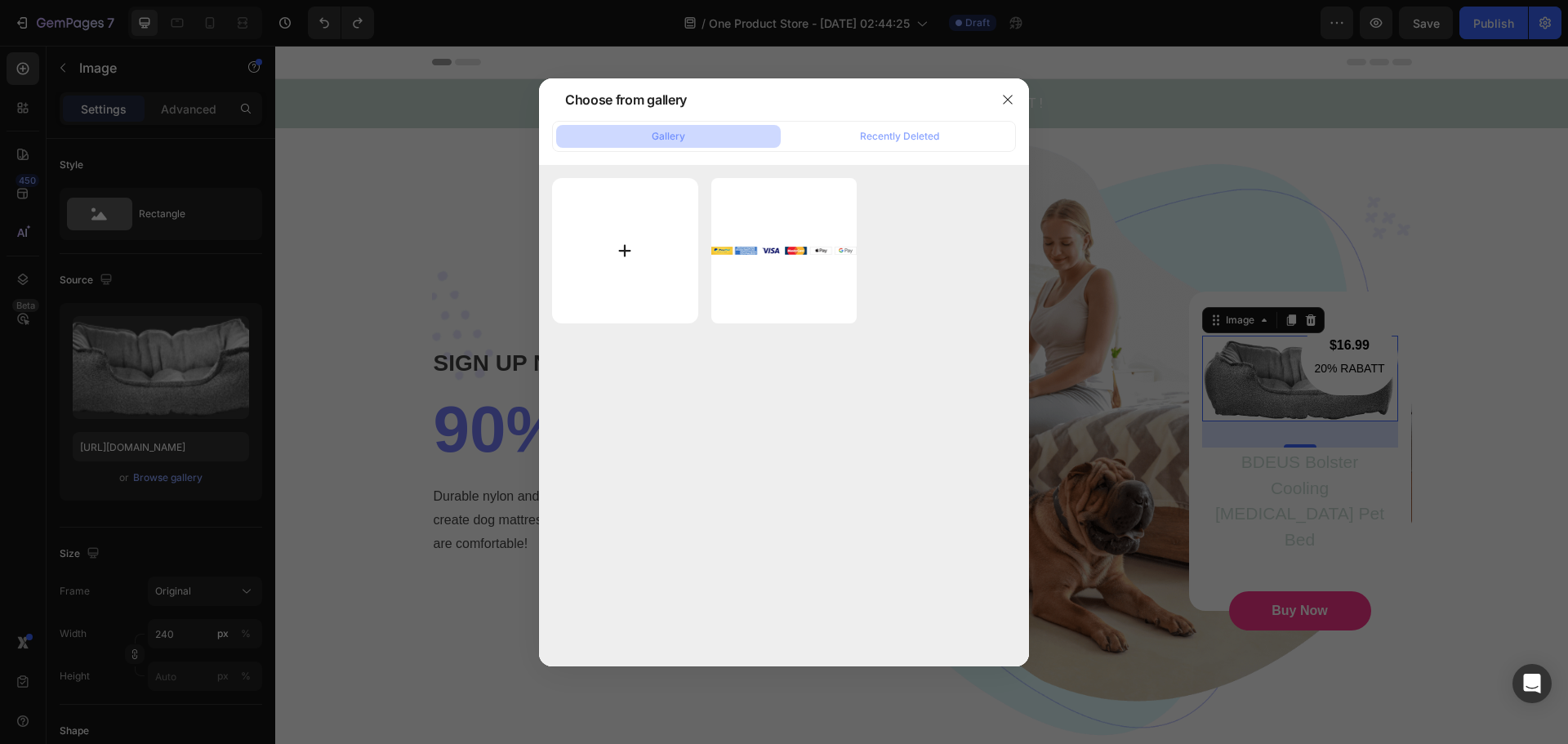
click at [599, 232] on input "file" at bounding box center [624, 250] width 146 height 146
click at [643, 230] on input "file" at bounding box center [624, 250] width 146 height 146
type input "C:\fakepath\Anschließen und Loslegen (12).png"
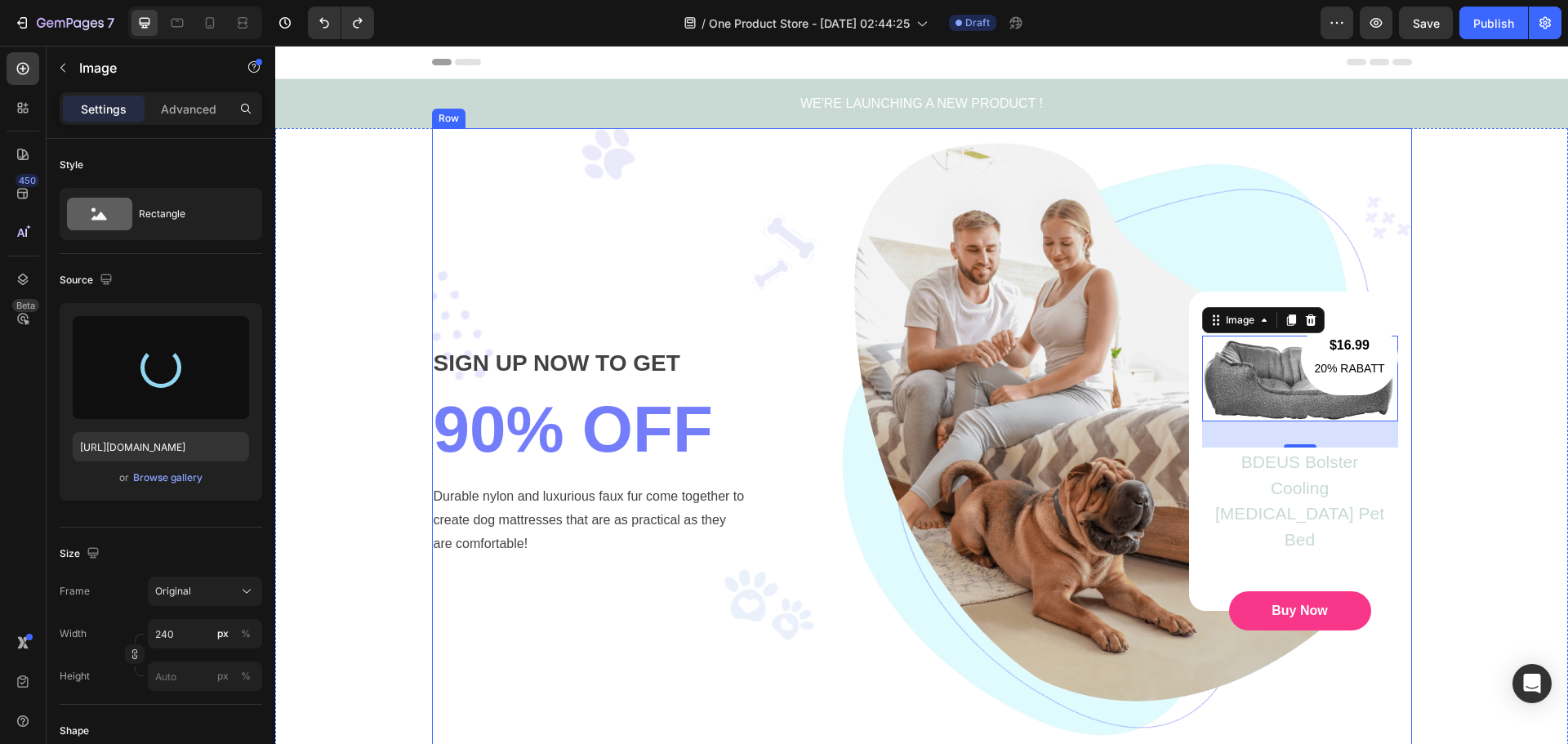
type input "[URL][DOMAIN_NAME]"
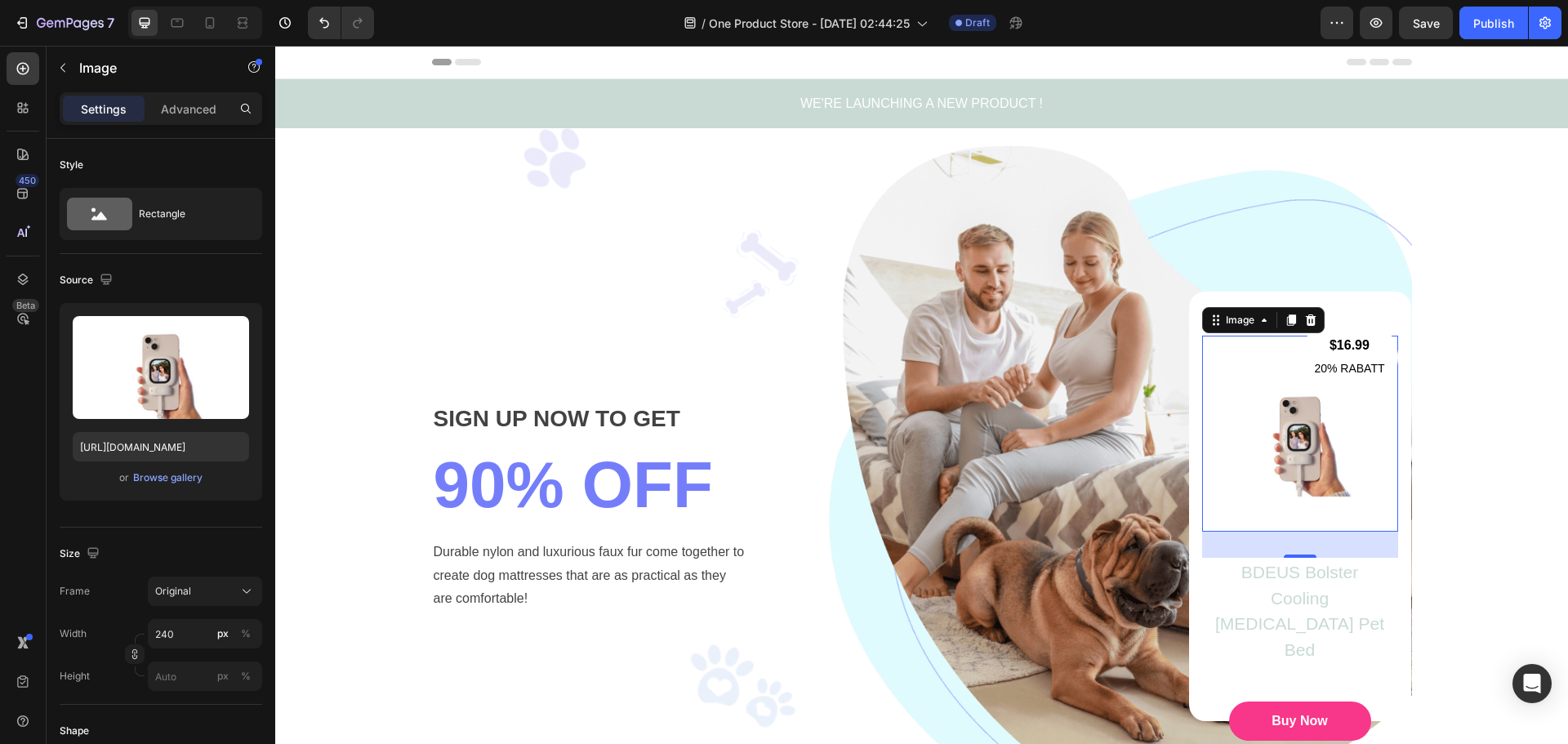
click at [1338, 498] on img at bounding box center [1300, 433] width 196 height 196
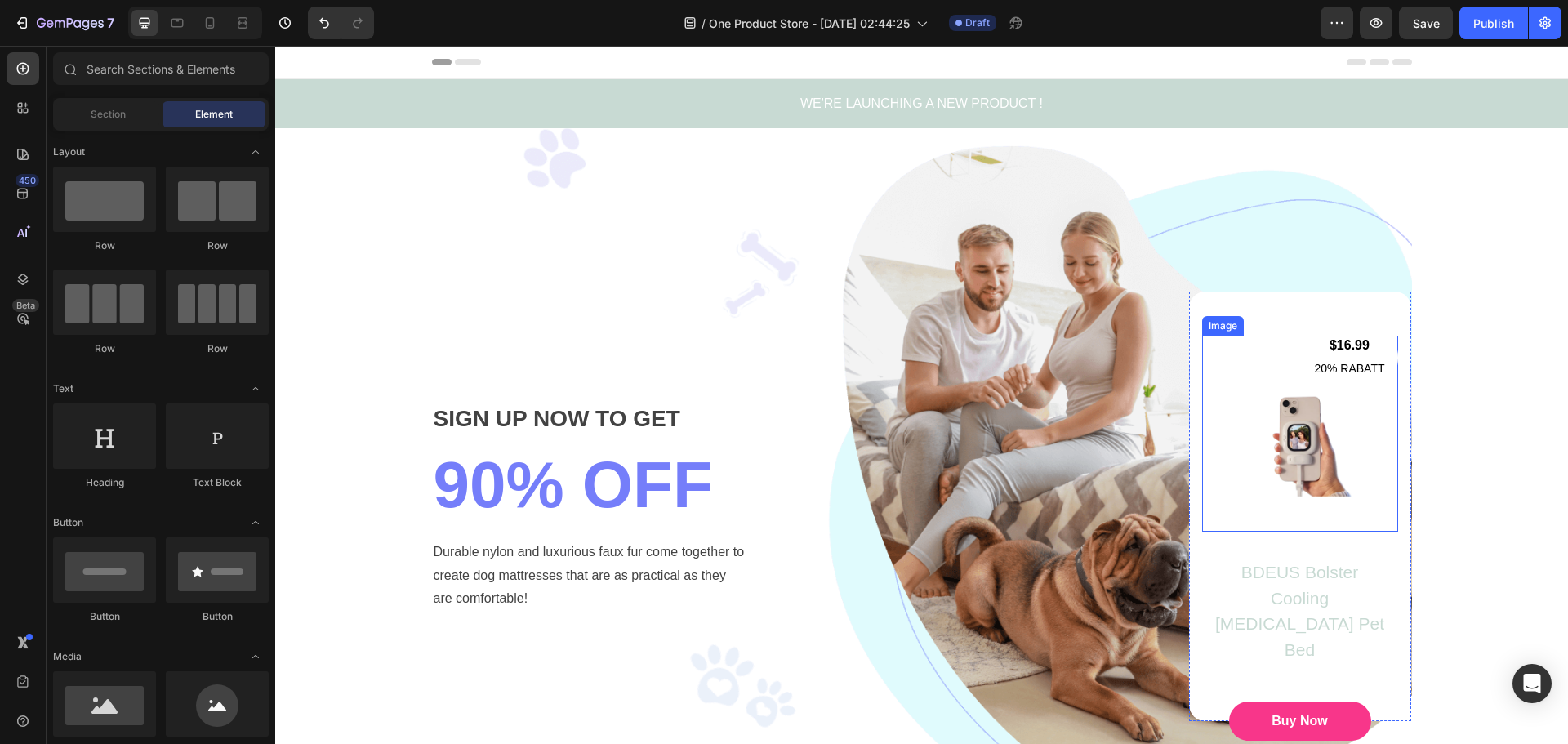
click at [1280, 446] on img at bounding box center [1300, 433] width 196 height 196
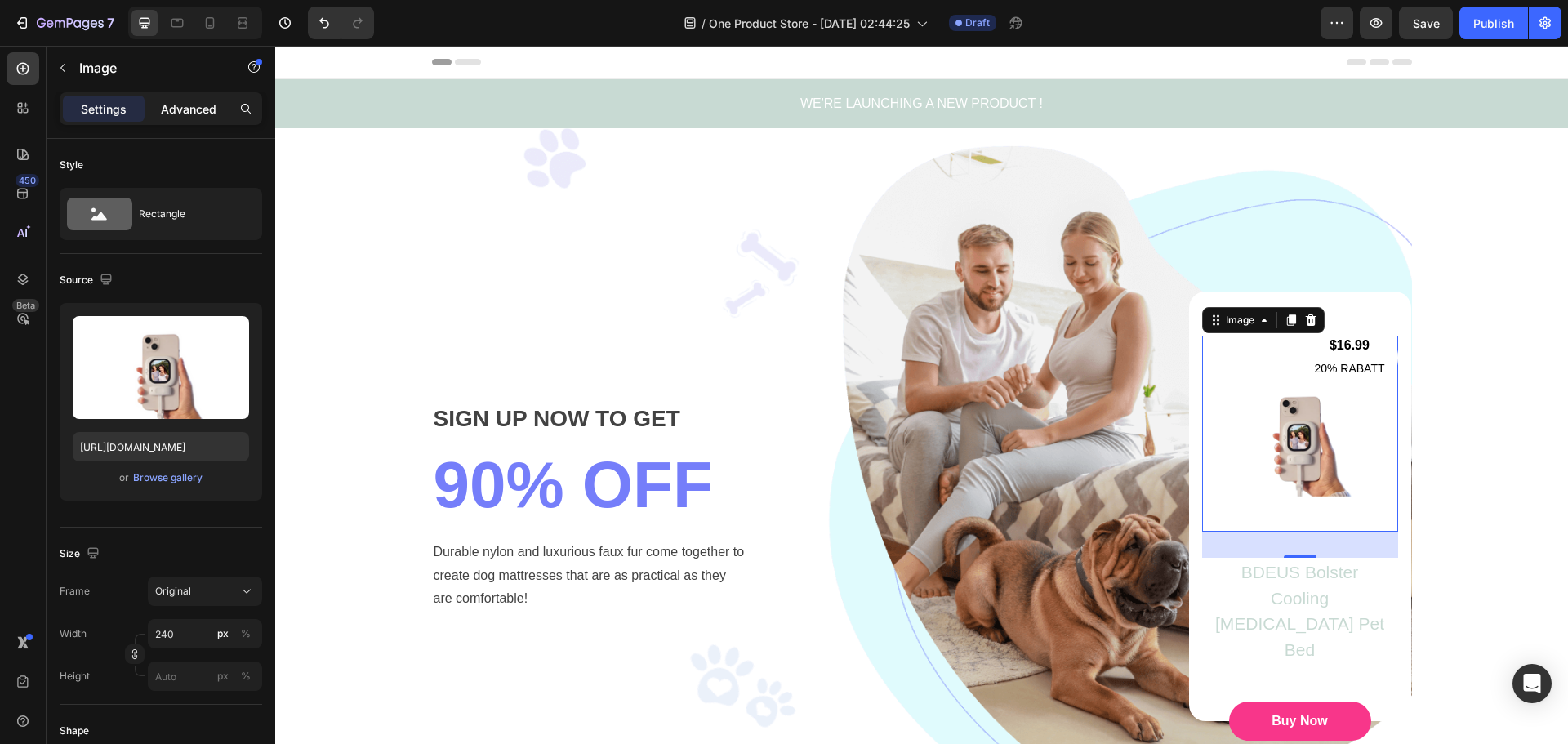
click at [182, 118] on div "Advanced" at bounding box center [188, 108] width 81 height 26
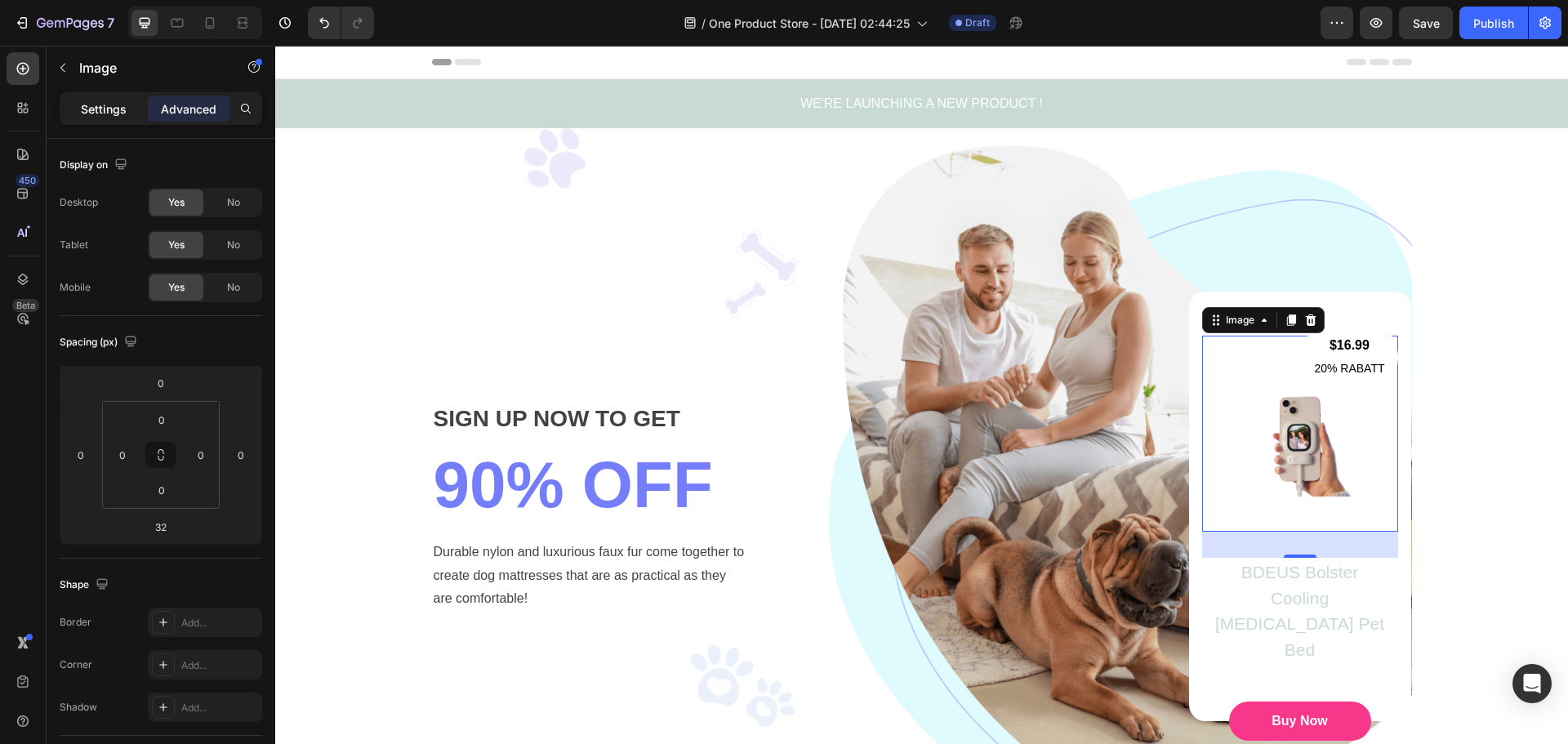
click at [117, 117] on div "Settings" at bounding box center [103, 108] width 81 height 26
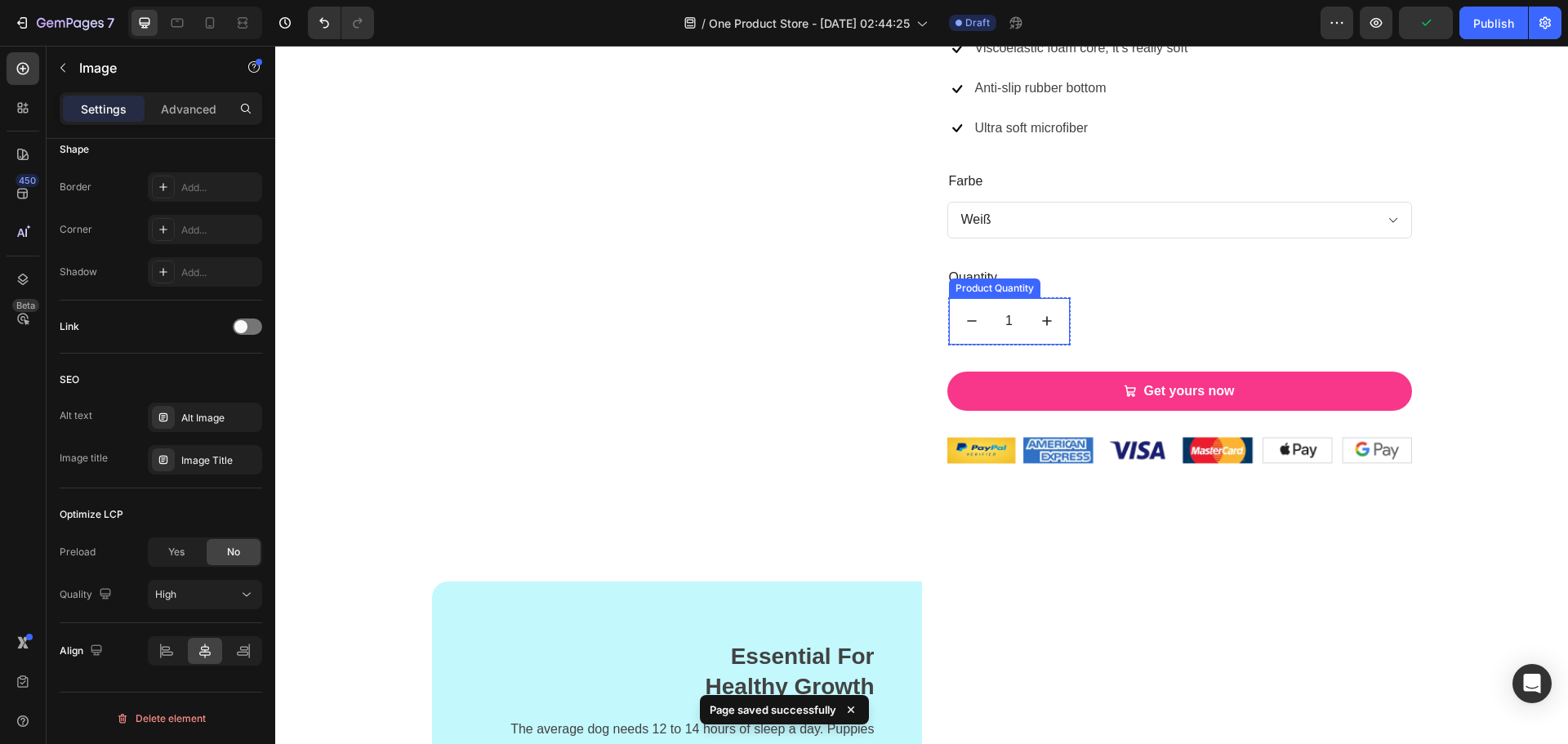
scroll to position [1714, 0]
